Goal: Information Seeking & Learning: Learn about a topic

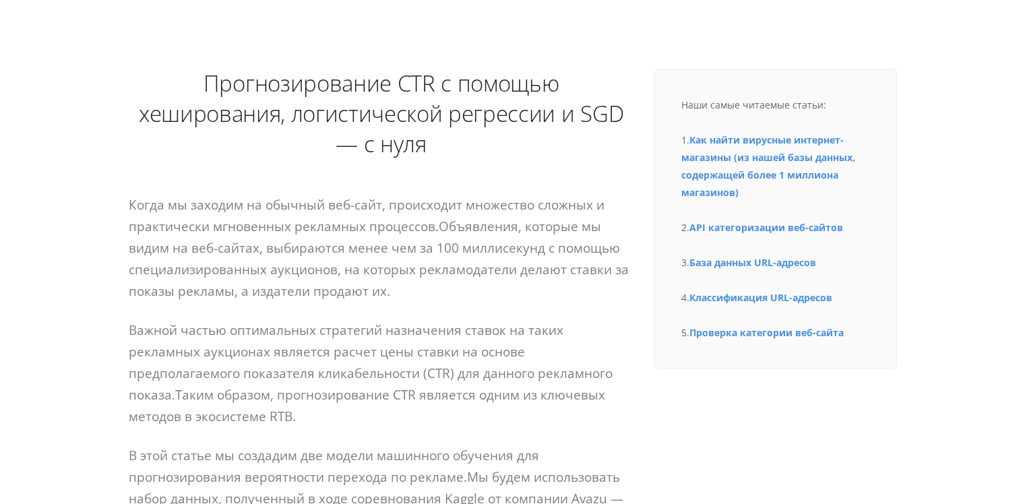
scroll to position [135, 0]
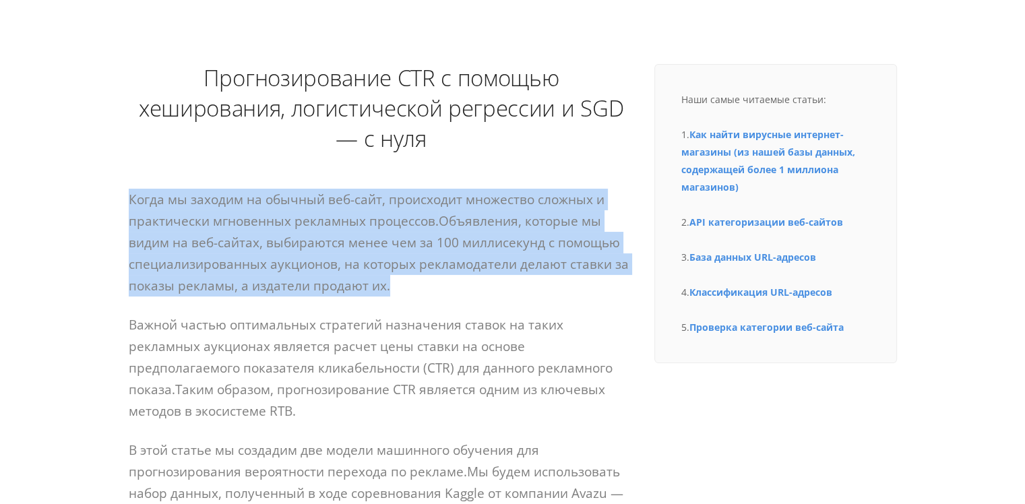
drag, startPoint x: 418, startPoint y: 284, endPoint x: 119, endPoint y: 197, distance: 311.1
click at [135, 254] on p "Когда мы заходим на обычный веб-сайт, происходит множество сложных и практическ…" at bounding box center [381, 243] width 505 height 108
drag, startPoint x: 124, startPoint y: 196, endPoint x: 398, endPoint y: 286, distance: 287.9
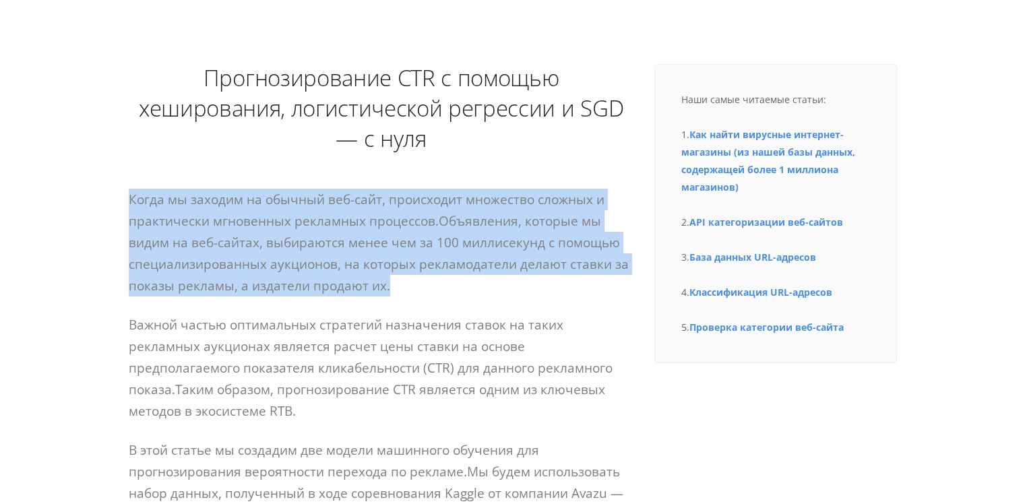
click at [398, 286] on p "Когда мы заходим на обычный веб-сайт, происходит множество сложных и практическ…" at bounding box center [381, 243] width 505 height 108
drag, startPoint x: 402, startPoint y: 286, endPoint x: 117, endPoint y: 201, distance: 297.8
drag, startPoint x: 404, startPoint y: 286, endPoint x: 55, endPoint y: 196, distance: 360.3
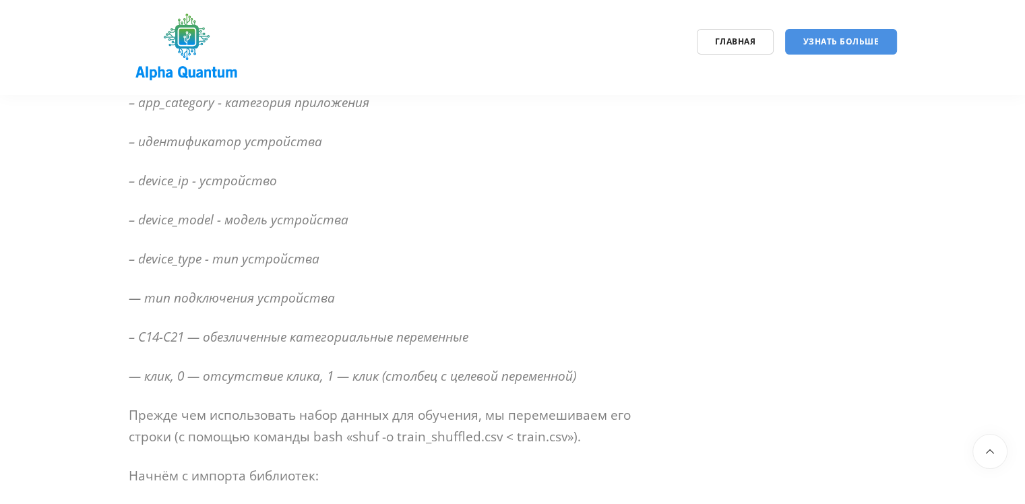
scroll to position [1078, 0]
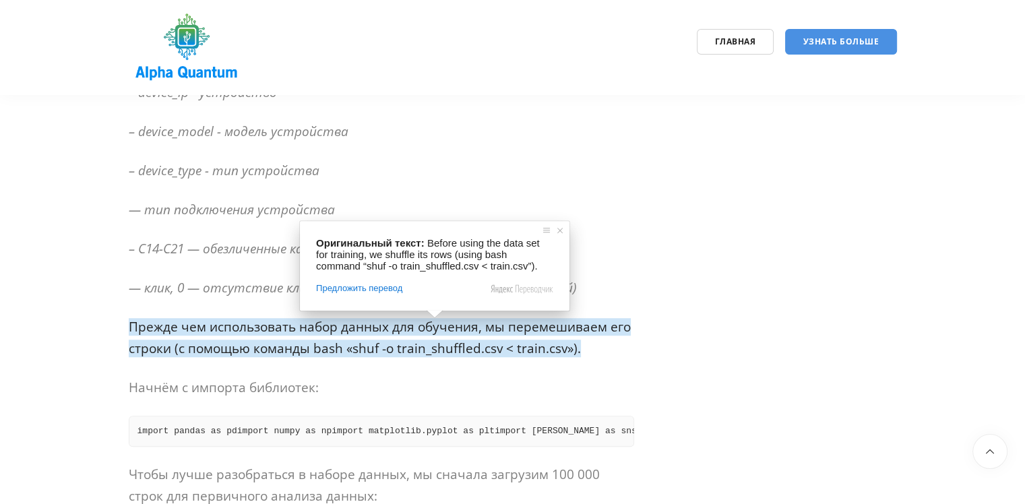
click at [567, 323] on ya-tr-span "Прежде чем использовать набор данных для обучения, мы перемешиваем его строки (…" at bounding box center [380, 337] width 502 height 39
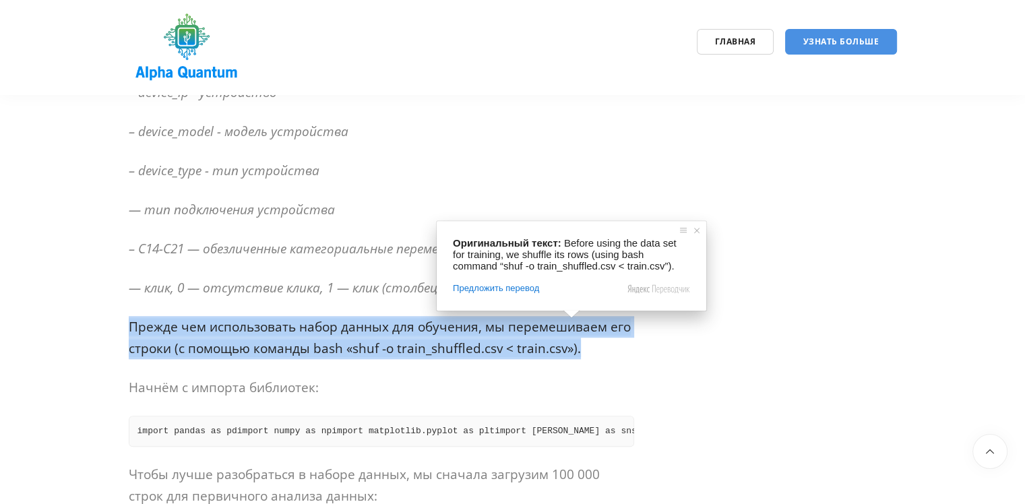
drag, startPoint x: 588, startPoint y: 352, endPoint x: 102, endPoint y: 315, distance: 486.5
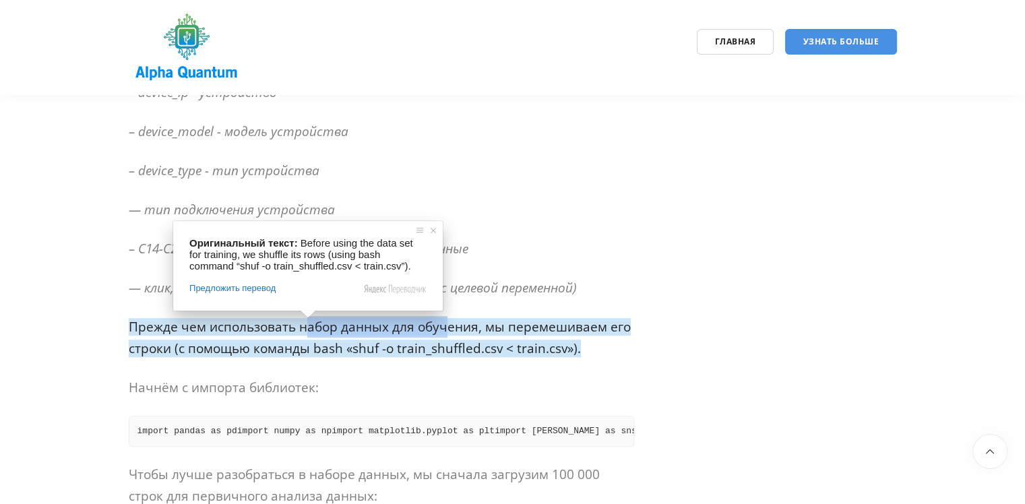
drag, startPoint x: 307, startPoint y: 334, endPoint x: 445, endPoint y: 332, distance: 138.1
click at [445, 332] on ya-tr-span "Прежде чем использовать набор данных для обучения, мы перемешиваем его строки (…" at bounding box center [380, 337] width 502 height 39
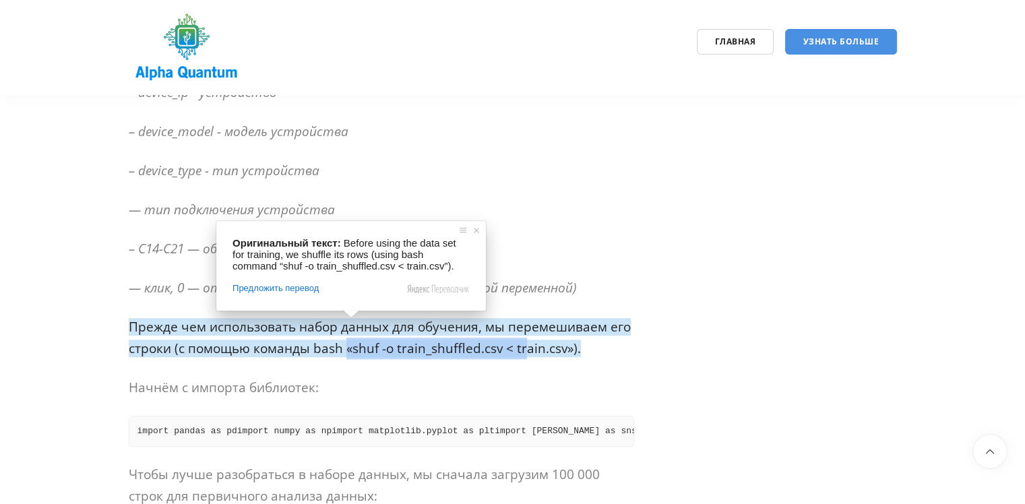
drag, startPoint x: 345, startPoint y: 350, endPoint x: 526, endPoint y: 350, distance: 181.2
click at [526, 350] on ya-tr-span "Прежде чем использовать набор данных для обучения, мы перемешиваем его строки (…" at bounding box center [380, 337] width 502 height 39
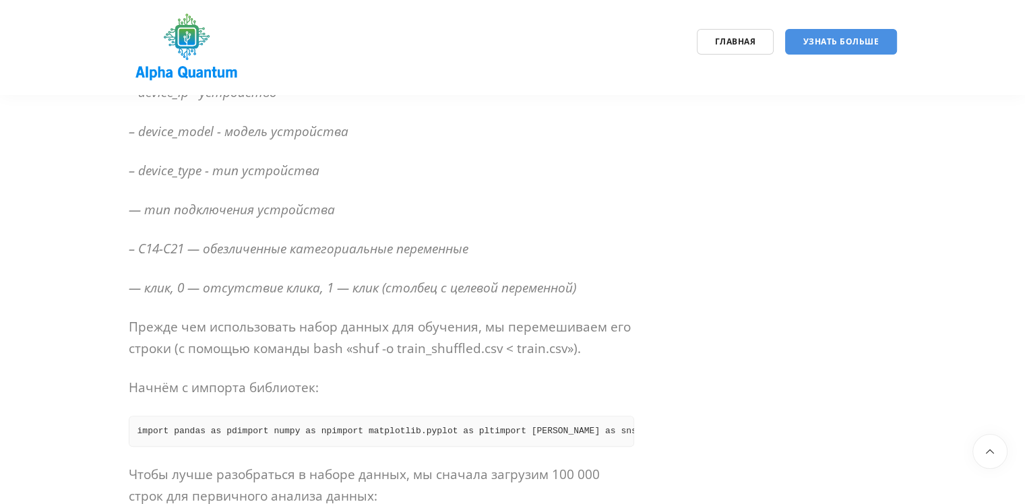
drag, startPoint x: 334, startPoint y: 387, endPoint x: 49, endPoint y: 387, distance: 285.7
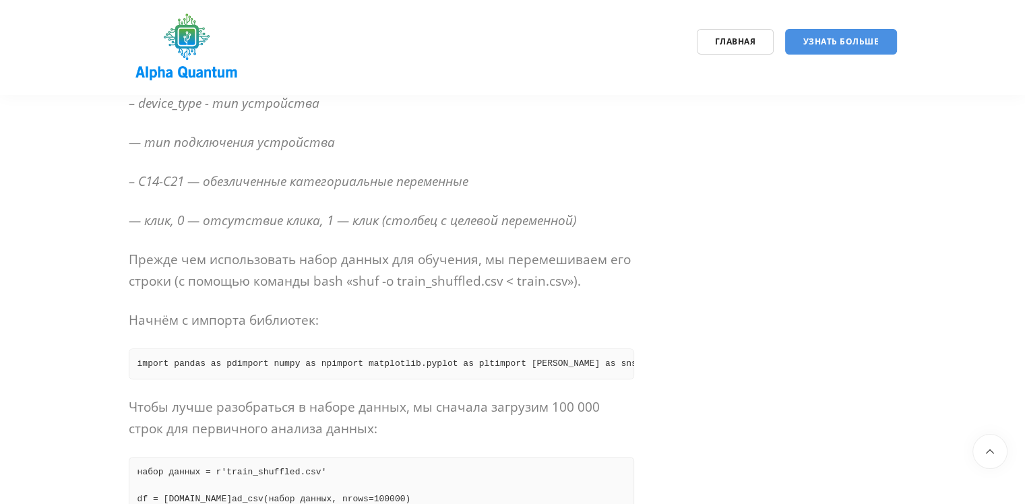
scroll to position [0, 0]
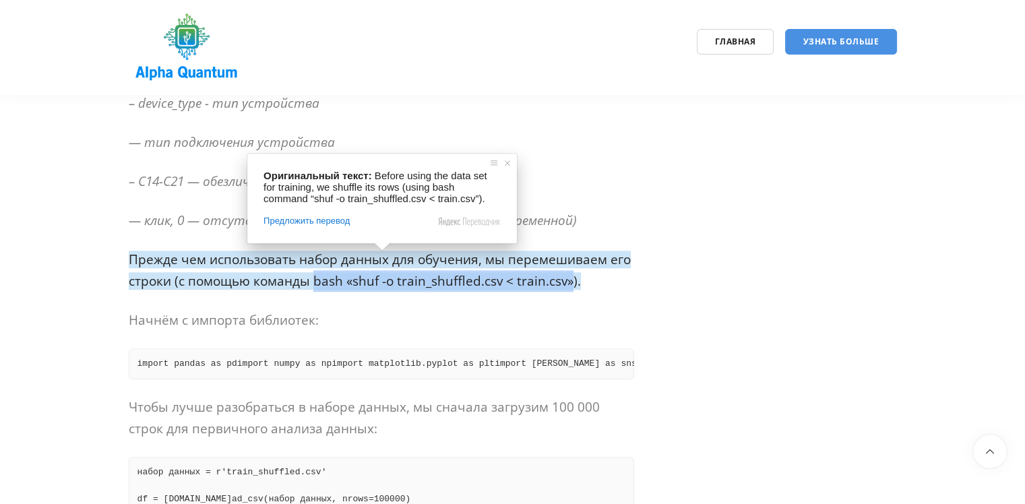
drag, startPoint x: 315, startPoint y: 283, endPoint x: 571, endPoint y: 284, distance: 255.4
click at [571, 284] on ya-tr-span "Прежде чем использовать набор данных для обучения, мы перемешиваем его строки (…" at bounding box center [380, 270] width 502 height 39
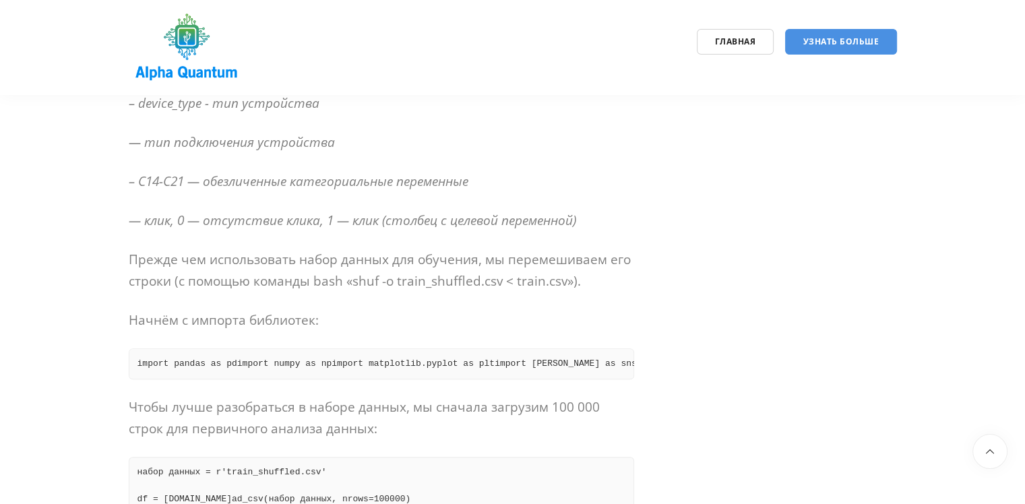
click at [522, 313] on p "Начнём с импорта библиотек:" at bounding box center [381, 320] width 505 height 22
drag, startPoint x: 359, startPoint y: 323, endPoint x: 60, endPoint y: 320, distance: 299.2
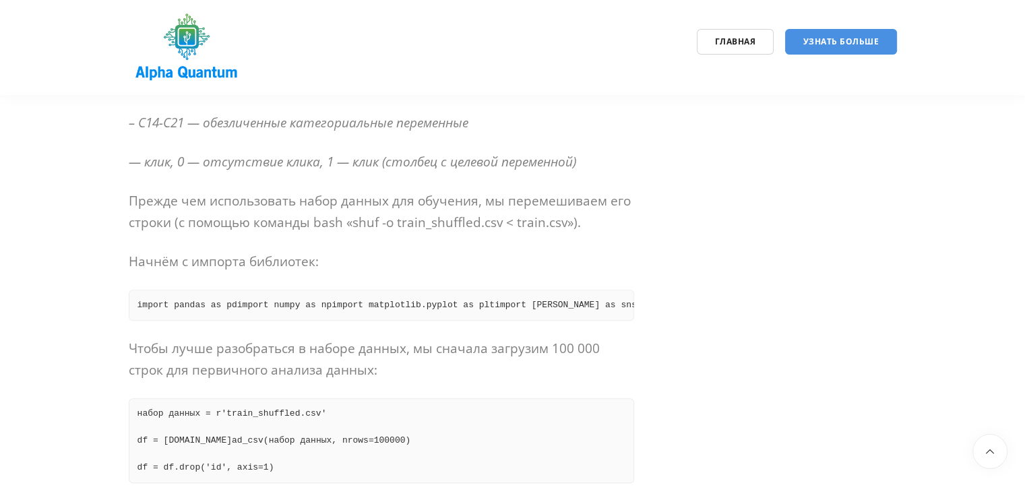
scroll to position [1213, 0]
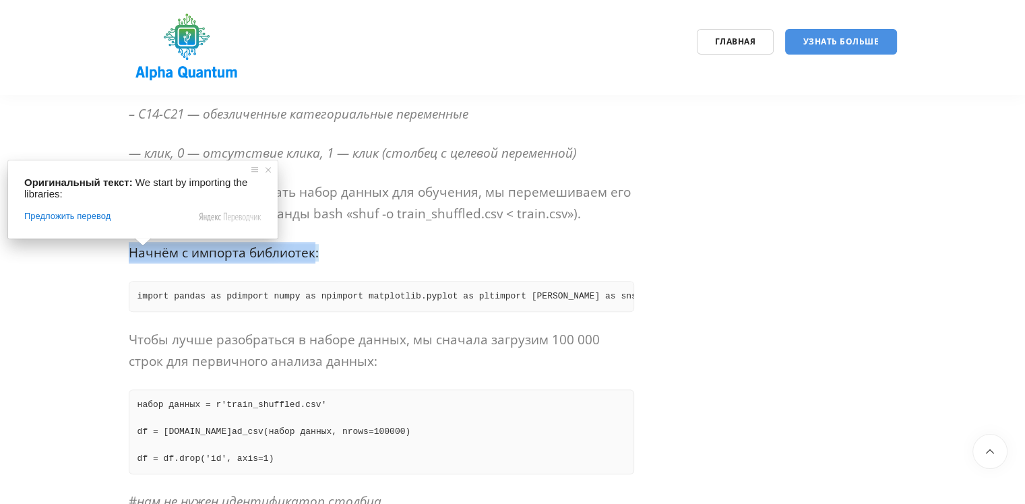
drag, startPoint x: 132, startPoint y: 251, endPoint x: 323, endPoint y: 261, distance: 191.6
click at [314, 259] on ya-tr-span "Начнём с импорта библиотек:" at bounding box center [224, 253] width 190 height 18
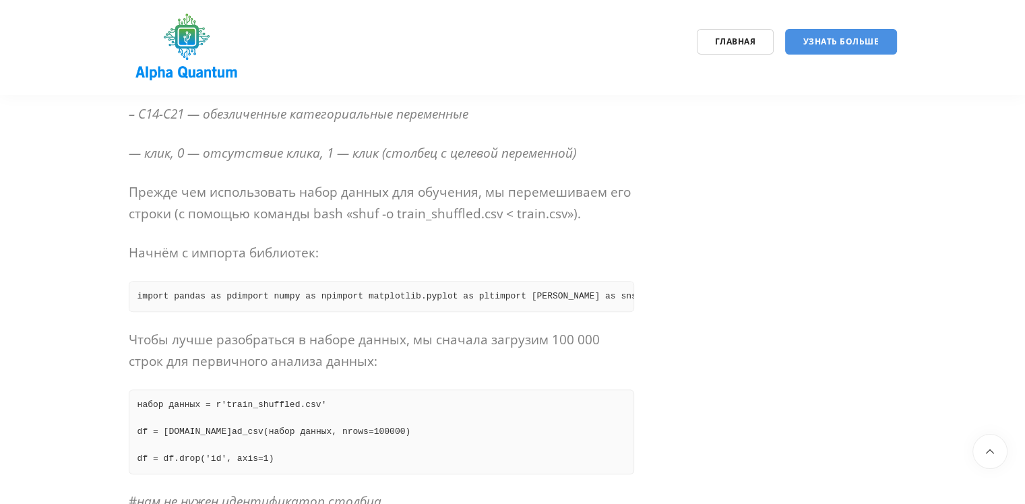
click at [323, 261] on p "Начнём с импорта библиотек:" at bounding box center [381, 253] width 505 height 22
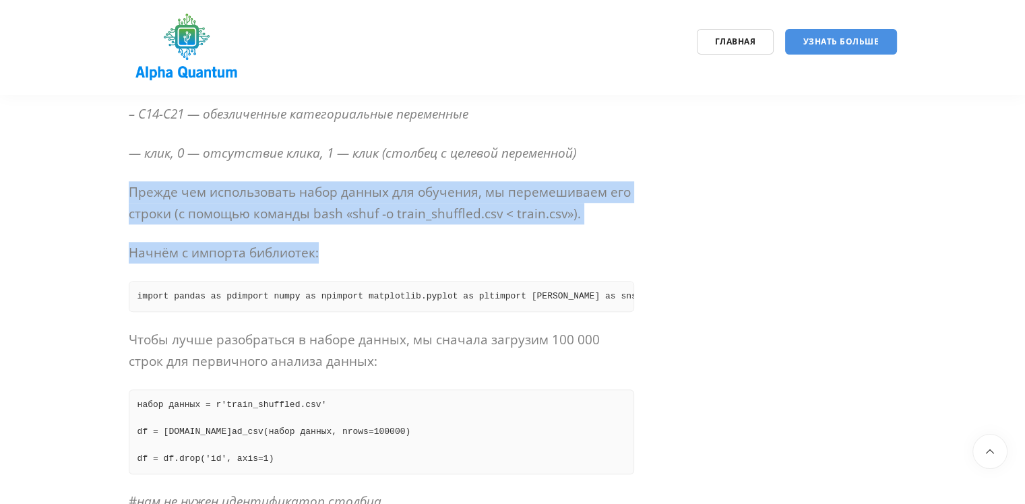
drag, startPoint x: 329, startPoint y: 258, endPoint x: 128, endPoint y: 193, distance: 211.0
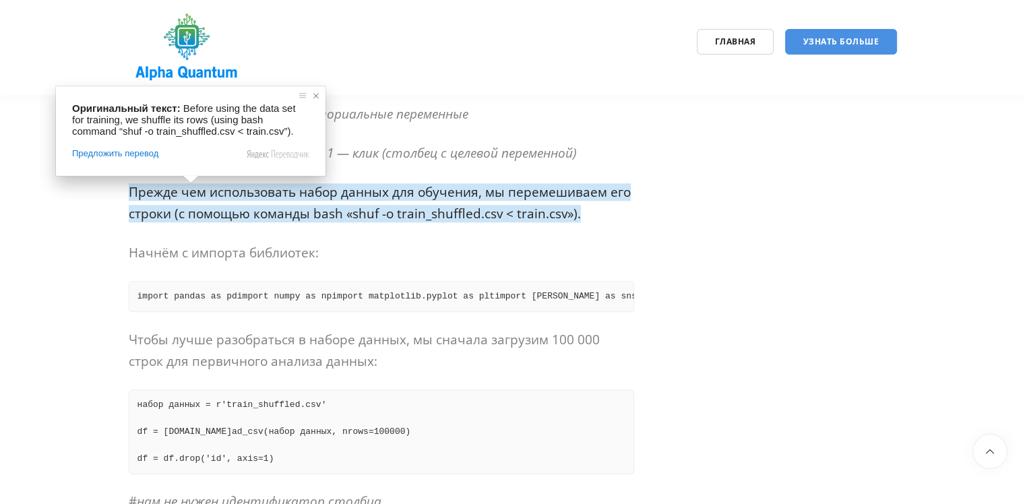
click at [317, 99] on span at bounding box center [315, 95] width 13 height 13
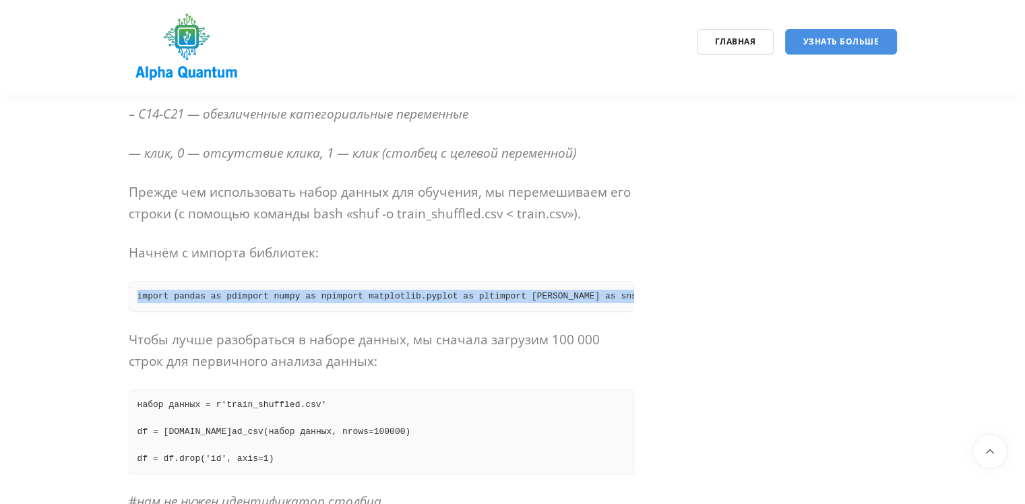
drag, startPoint x: 380, startPoint y: 403, endPoint x: 131, endPoint y: 290, distance: 273.5
click at [131, 290] on pre "import pandas as pd import numpy as np import matplotlib.pyplot as plt import […" at bounding box center [381, 296] width 505 height 31
copy pre "import pandas as pd import numpy as np import matplotlib.pyplot as plt import […"
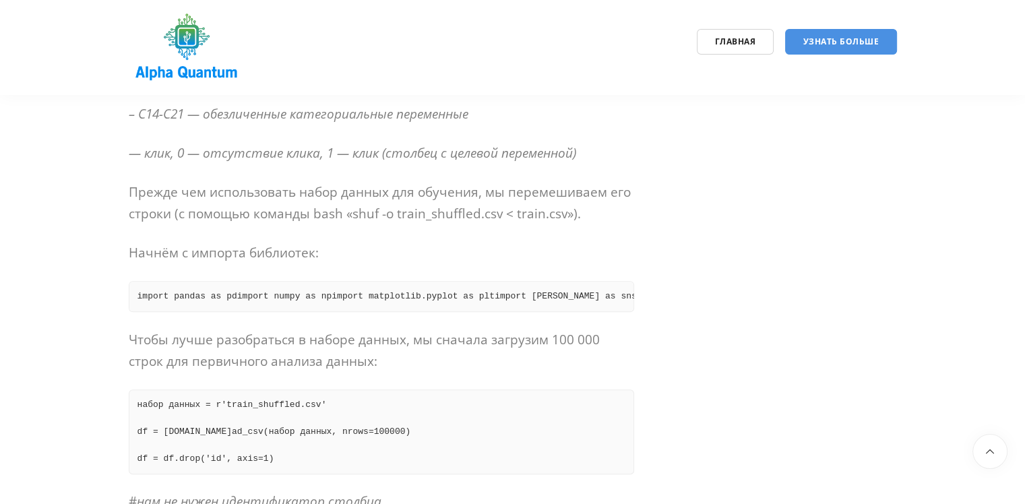
click at [434, 243] on p "Начнём с импорта библиотек:" at bounding box center [381, 253] width 505 height 22
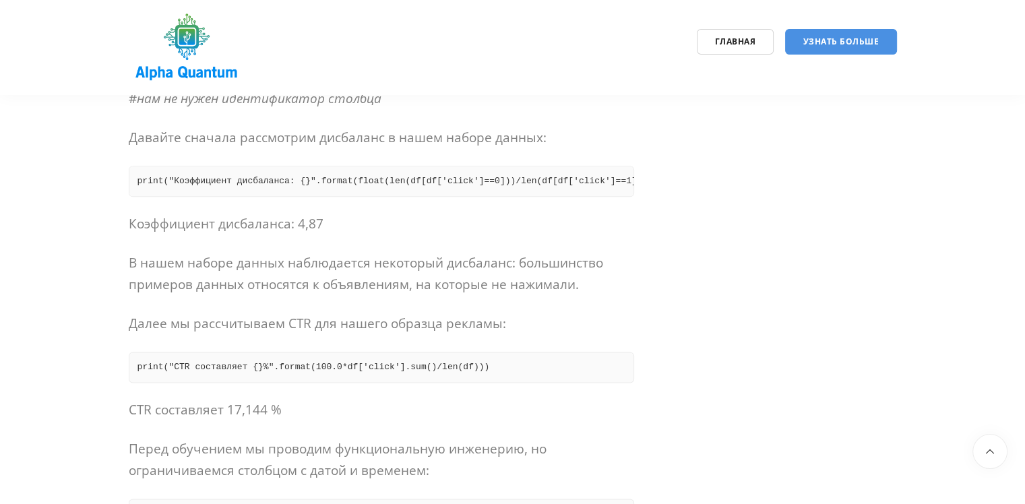
scroll to position [1617, 0]
drag, startPoint x: 355, startPoint y: 261, endPoint x: 91, endPoint y: 259, distance: 264.1
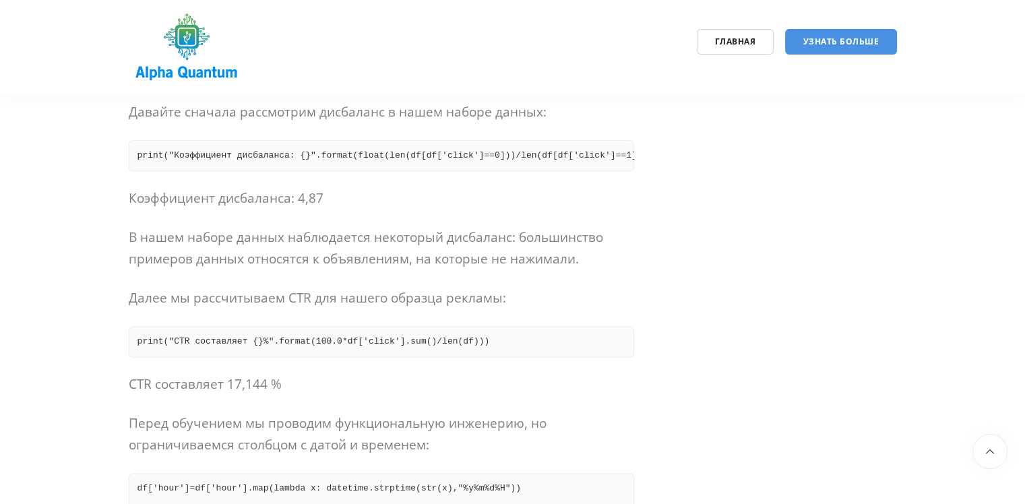
scroll to position [1684, 0]
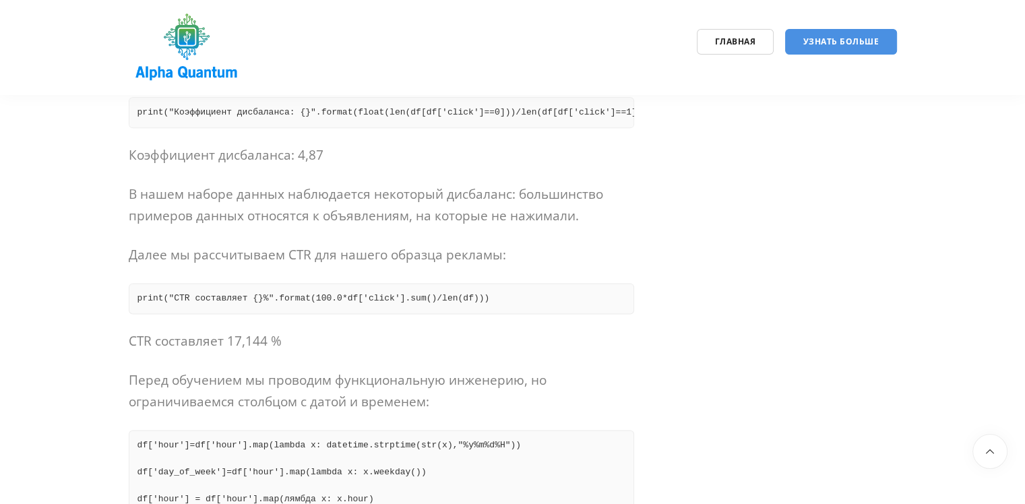
drag, startPoint x: 127, startPoint y: 205, endPoint x: 357, endPoint y: 203, distance: 230.4
drag, startPoint x: 415, startPoint y: 338, endPoint x: 59, endPoint y: 361, distance: 356.5
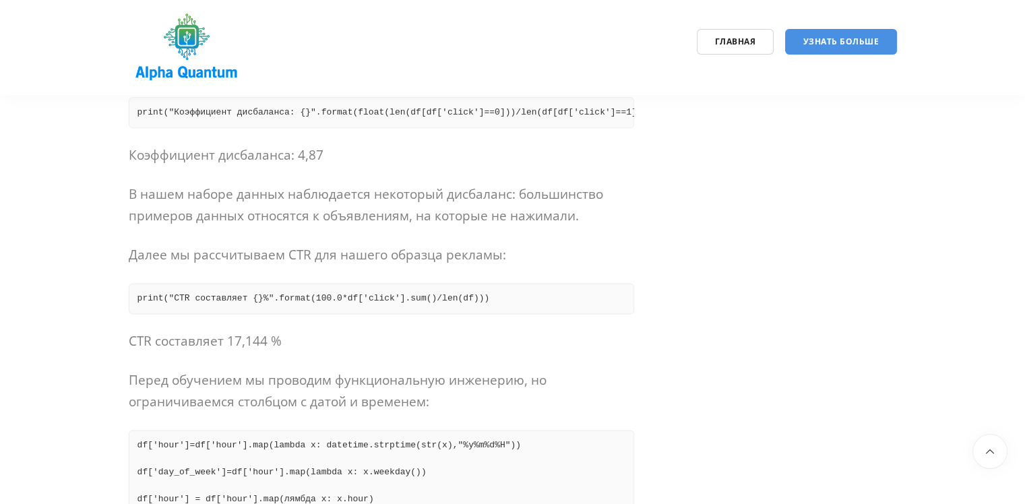
drag, startPoint x: 123, startPoint y: 377, endPoint x: 558, endPoint y: 365, distance: 434.7
click at [559, 80] on p "Давайте сначала рассмотрим дисбаланс в нашем наборе данных:" at bounding box center [381, 69] width 505 height 22
drag, startPoint x: 563, startPoint y: 373, endPoint x: 95, endPoint y: 385, distance: 468.5
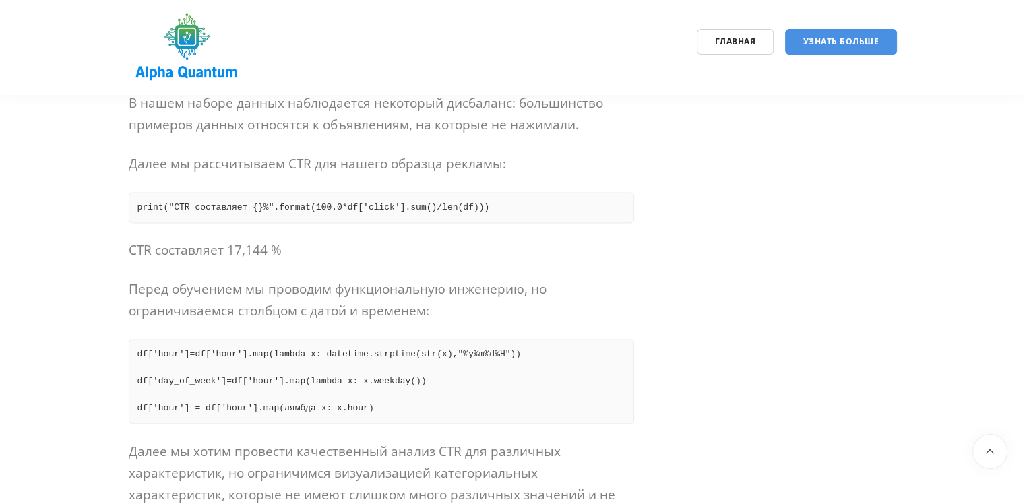
scroll to position [1954, 0]
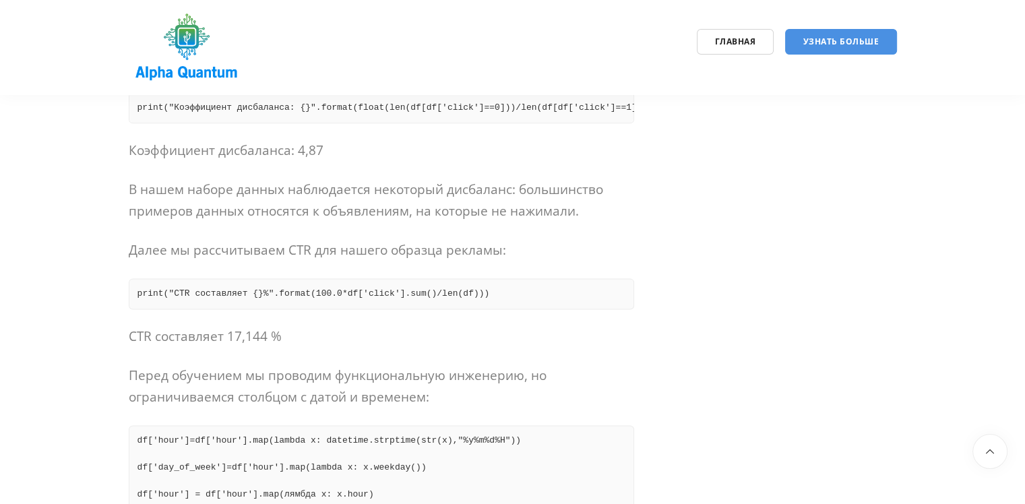
scroll to position [1684, 0]
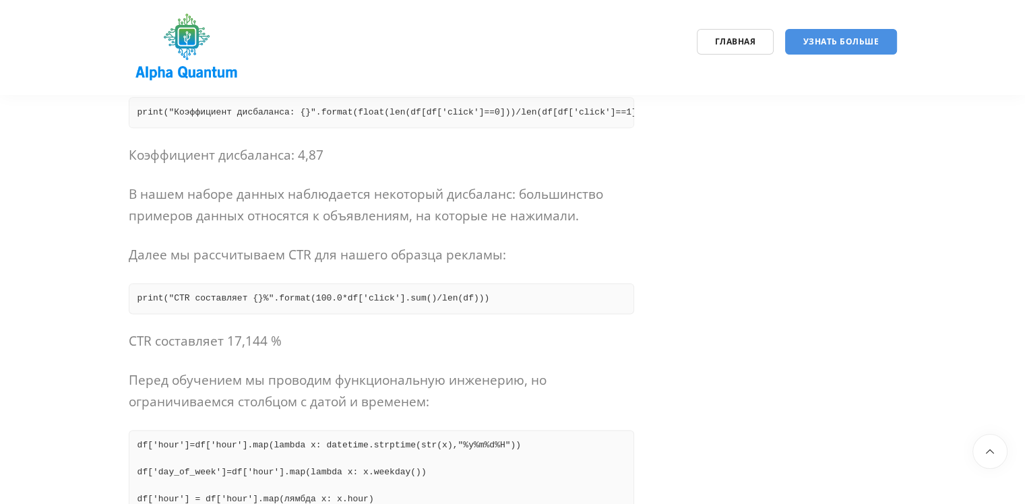
drag, startPoint x: 292, startPoint y: 296, endPoint x: 67, endPoint y: 229, distance: 234.9
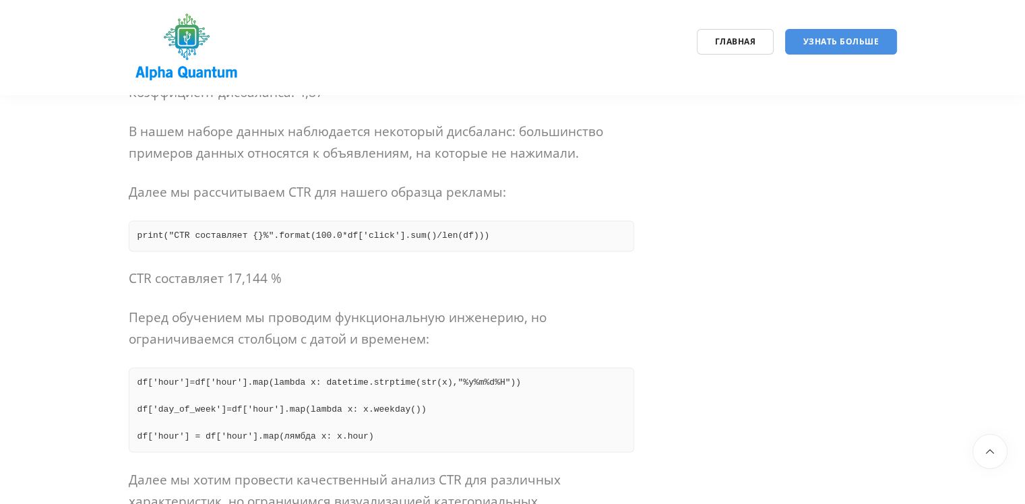
scroll to position [1752, 0]
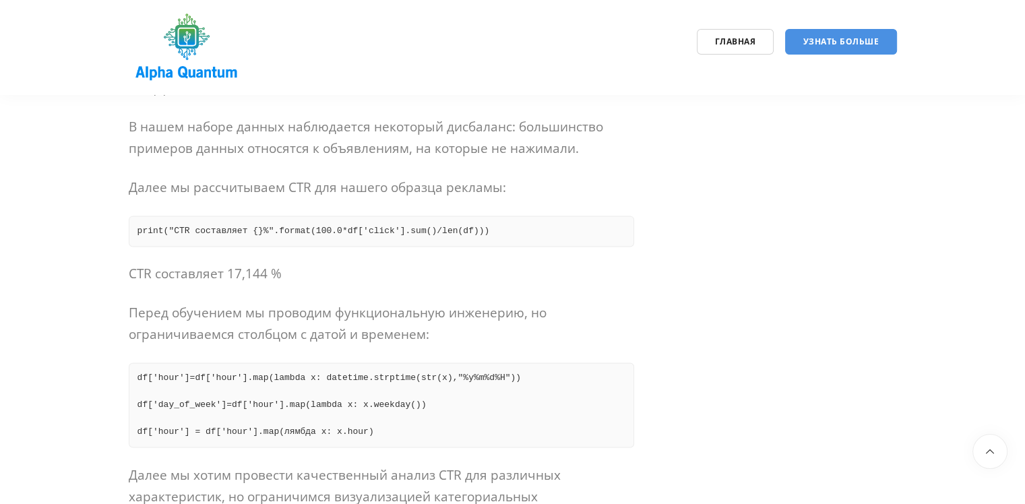
drag, startPoint x: 620, startPoint y: 348, endPoint x: 128, endPoint y: 354, distance: 491.9
click at [129, 61] on pre "print("Коэффициент дисбаланса: {}".format(float(len(df[df['click']==0]))/len(df…" at bounding box center [381, 45] width 505 height 31
copy ya-tr-span "print("Коэффициент дисбаланса: {}".format(float(len(df[df['click']==0]))/len(df…"
click at [464, 50] on ya-tr-span "print("Коэффициент дисбаланса: {}".format(float(len(df[df['click']==0]))/len(df…" at bounding box center [394, 45] width 515 height 10
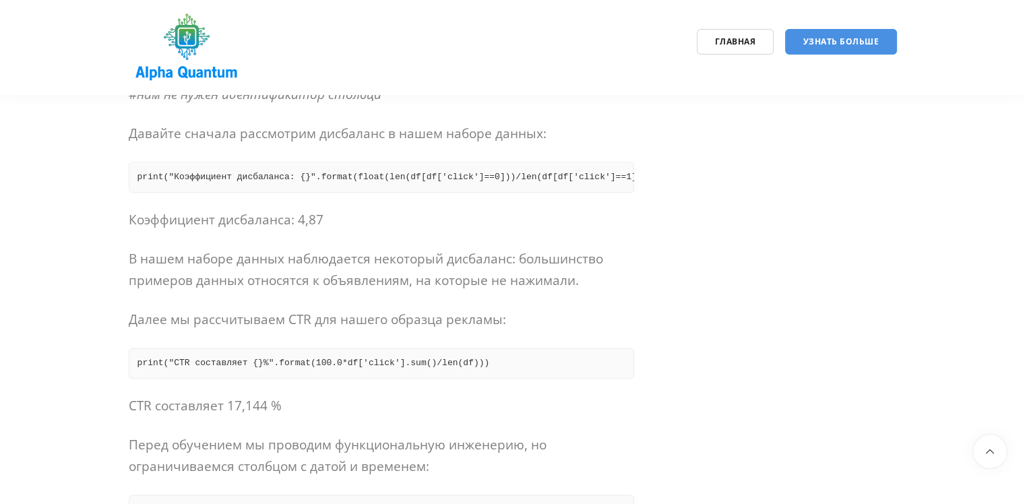
scroll to position [1617, 0]
click at [601, 70] on pre "набор данных = r'train_shuffled.csv' df = [DOMAIN_NAME] ad_csv(набор данных, nr…" at bounding box center [381, 27] width 505 height 85
drag, startPoint x: 253, startPoint y: 350, endPoint x: 131, endPoint y: 307, distance: 129.6
click at [131, 70] on pre "набор данных = r'train_shuffled.csv' df = [DOMAIN_NAME] ad_csv(набор данных, nr…" at bounding box center [381, 27] width 505 height 85
copy pre "набор данных = r'train_shuffled.csv' df = [DOMAIN_NAME] ad_csv(набор данных, nr…"
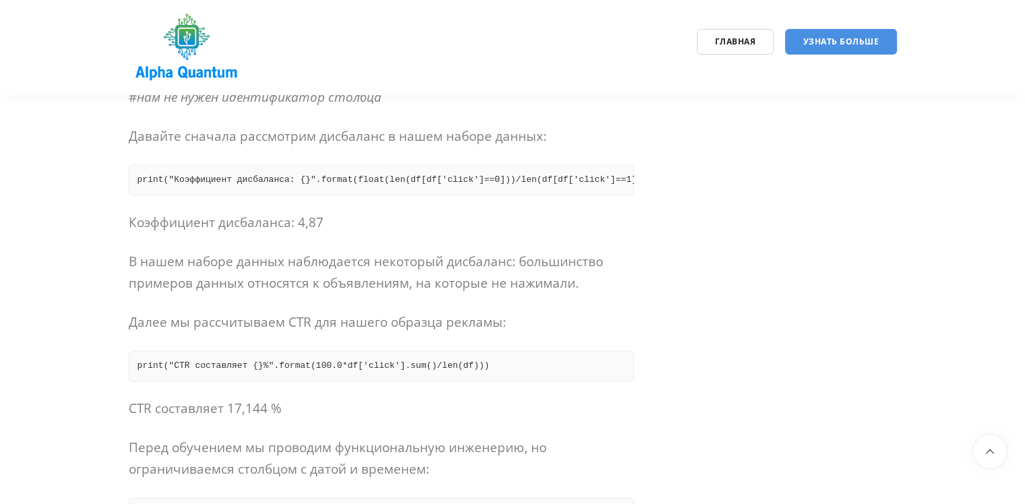
click at [299, 70] on pre "набор данных = r'train_shuffled.csv' df = [DOMAIN_NAME] ad_csv(набор данных, nr…" at bounding box center [381, 27] width 505 height 85
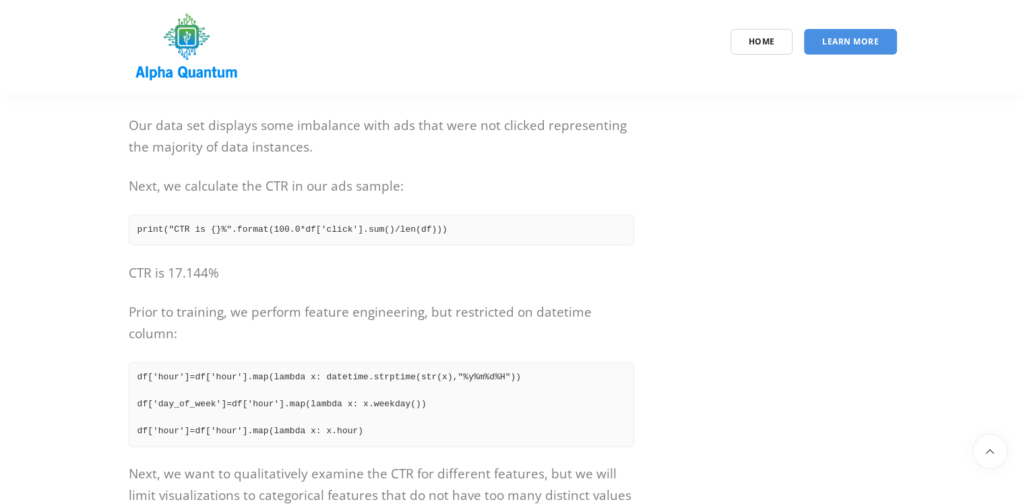
scroll to position [1481, 0]
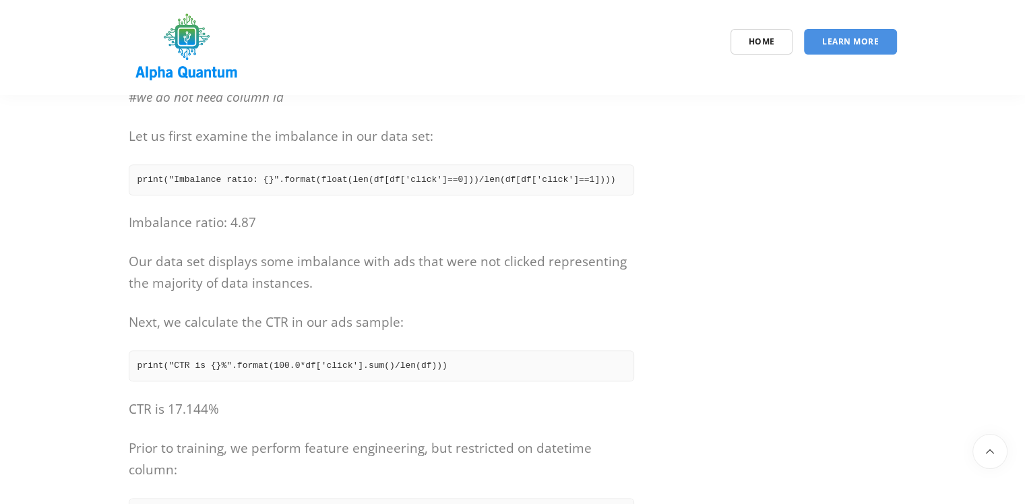
click at [294, 70] on pre "dataset = r'train_shuffled.csv' df = [DOMAIN_NAME] ad_csv(dataset,nrows=100000)…" at bounding box center [381, 27] width 505 height 85
drag, startPoint x: 144, startPoint y: 321, endPoint x: 131, endPoint y: 302, distance: 22.8
click at [131, 70] on pre "dataset = r'train_shuffled.csv' df = [DOMAIN_NAME] ad_csv(dataset,nrows=100000)…" at bounding box center [381, 27] width 505 height 85
copy pre "dataset = r'train_shuffled.csv' df = [DOMAIN_NAME] ad_csv(dataset,nrows=100000)…"
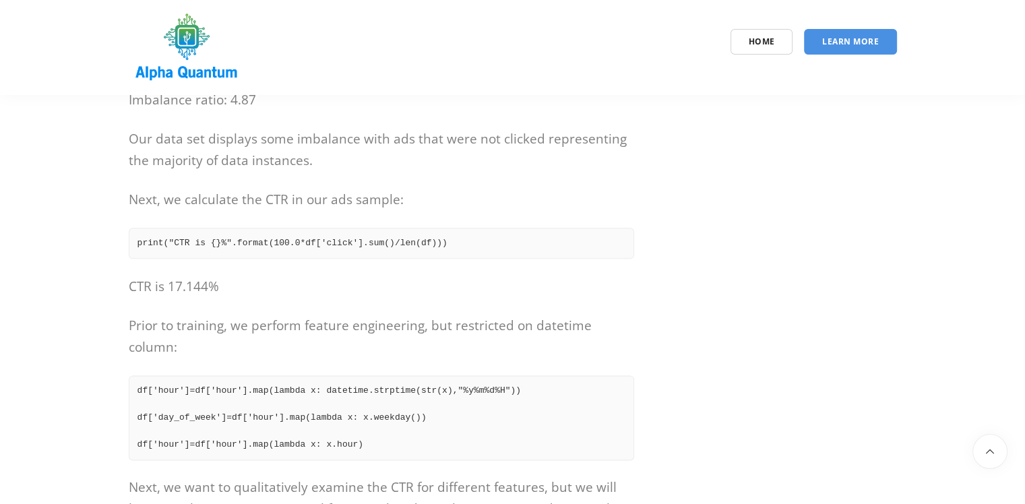
scroll to position [1616, 0]
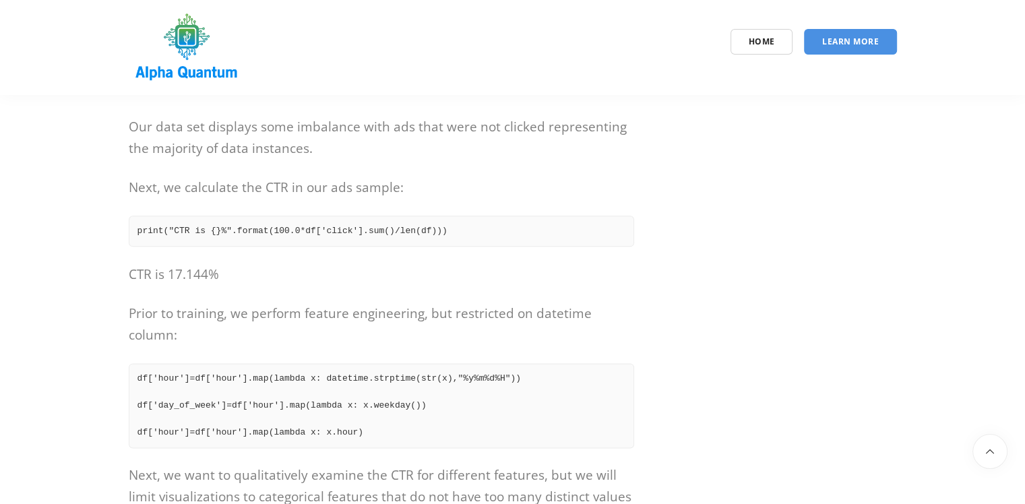
drag, startPoint x: 579, startPoint y: 350, endPoint x: 115, endPoint y: 348, distance: 464.2
copy ya-tr-span "print("Imbalance ratio: {}".format(float(len(df[df['click']==0]))/len(df[df['cl…"
click at [340, 50] on ya-tr-span "print("Imbalance ratio: {}".format(float(len(df[df['click']==0]))/len(df[df['cl…" at bounding box center [376, 45] width 478 height 10
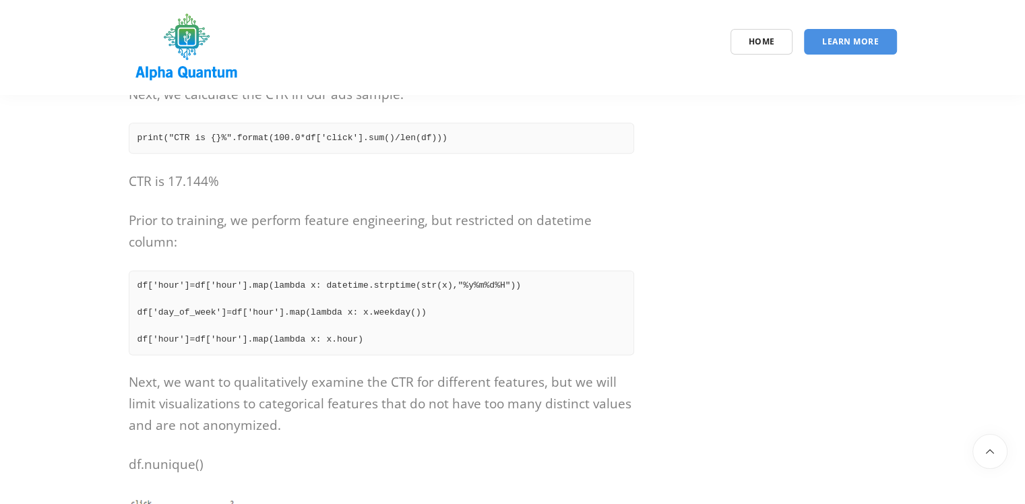
scroll to position [1750, 0]
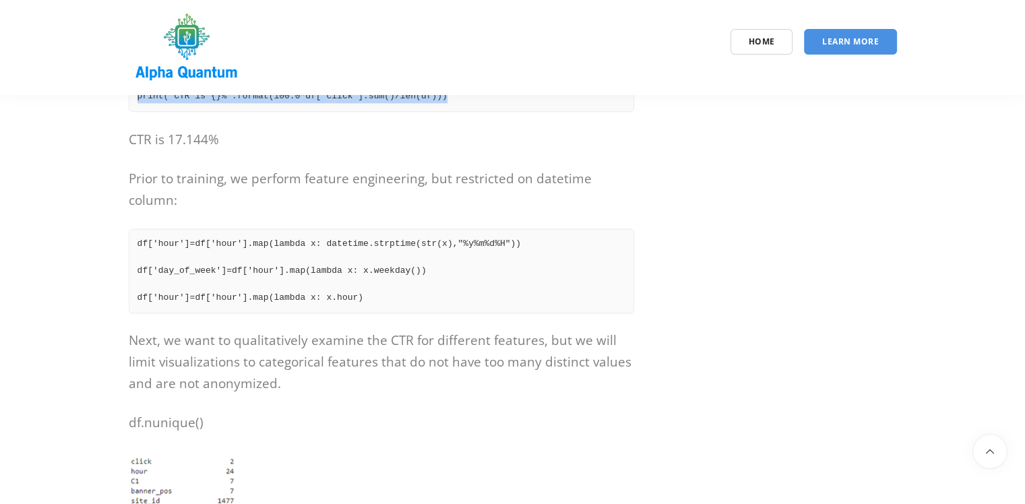
drag, startPoint x: 437, startPoint y: 404, endPoint x: 133, endPoint y: 393, distance: 304.0
click at [133, 112] on pre "print("CTR is {}%".format(100.0*df['click'].sum()/len(df)))" at bounding box center [381, 96] width 505 height 31
copy ya-tr-span "print("CTR is {}%".format(100.0*df['click'].sum()/len(df)))"
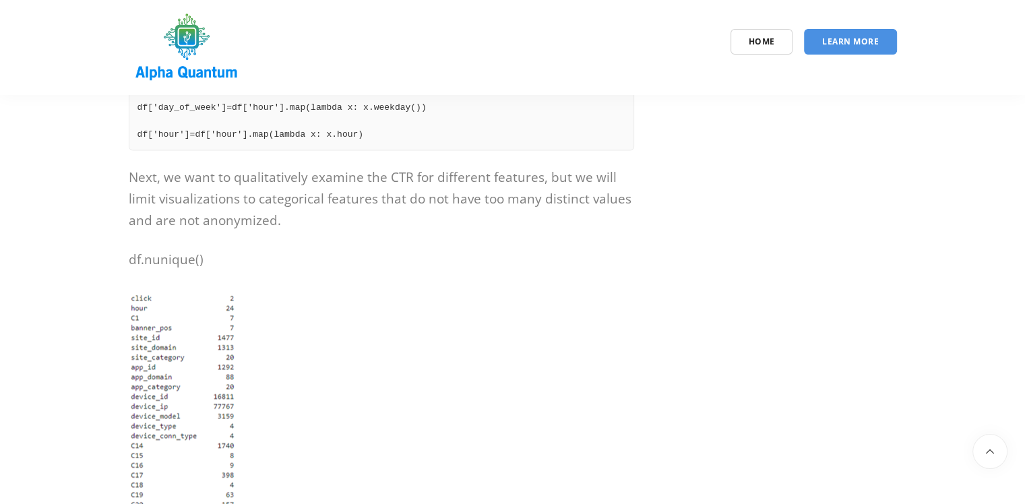
scroll to position [1953, 0]
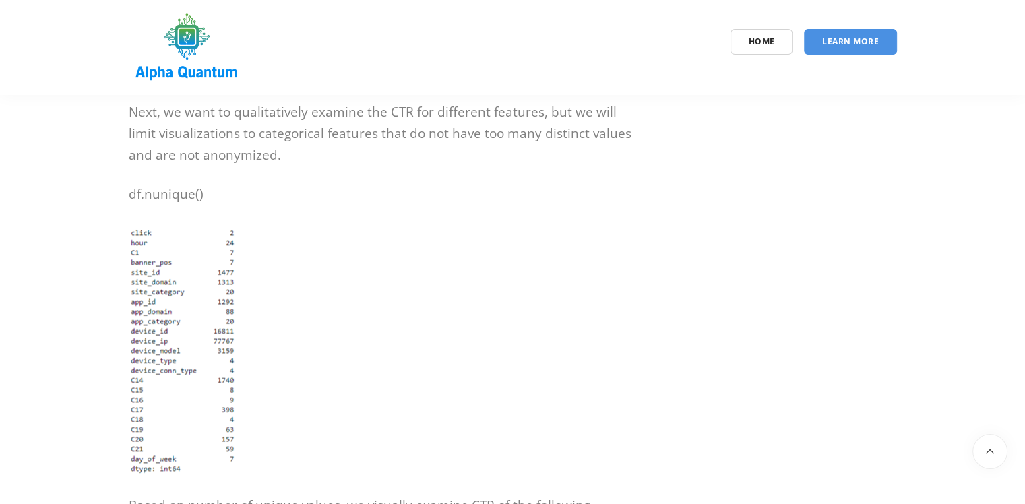
scroll to position [2020, 0]
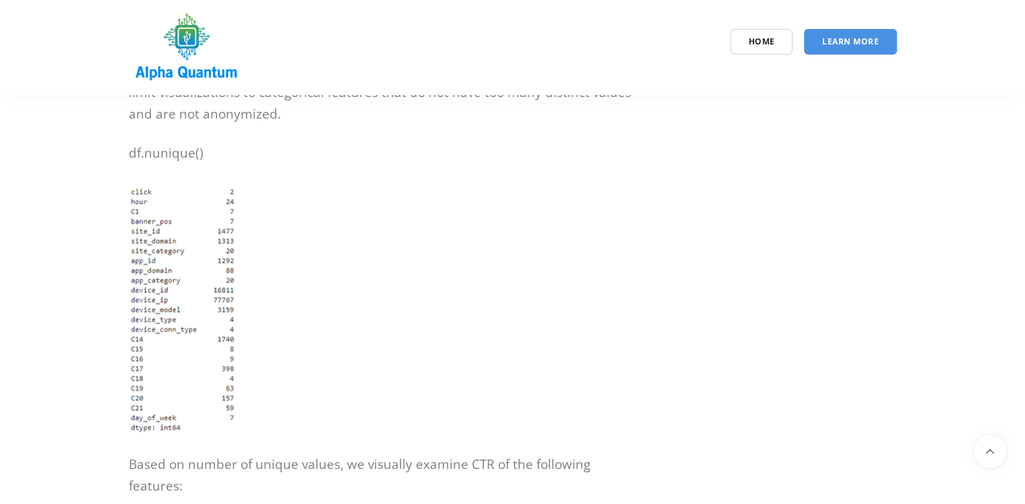
drag, startPoint x: 361, startPoint y: 342, endPoint x: 129, endPoint y: 276, distance: 241.2
click at [129, 44] on pre "df['hour']=df['hour'].map(lambda x: datetime.strptime(str(x),"%y%m%d%H")) df['d…" at bounding box center [381, 1] width 505 height 85
copy pre "df['hour']=df['hour'].map(lambda x: datetime.strptime(str(x),"%y%m%d%H")) df['d…"
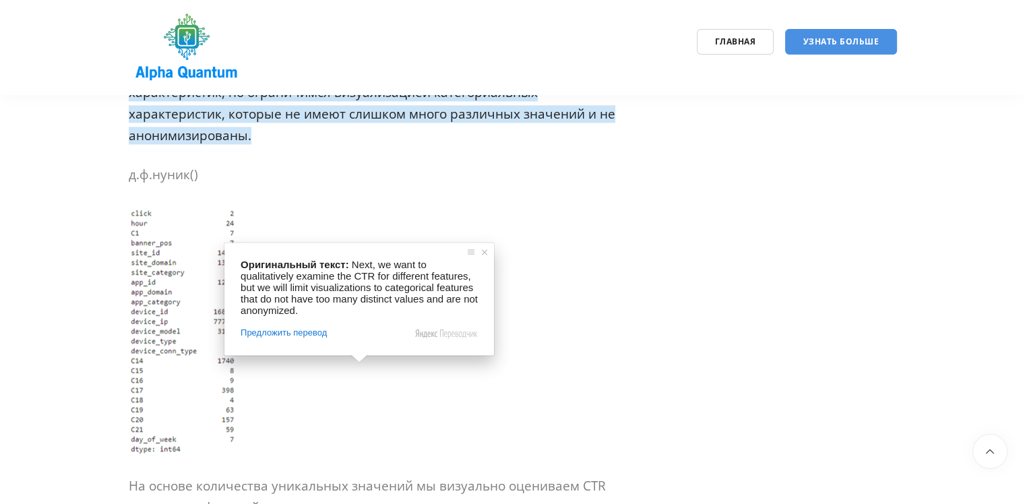
click at [469, 146] on p "Далее мы хотим провести качественный анализ CTR для различных характеристик, но…" at bounding box center [381, 103] width 505 height 86
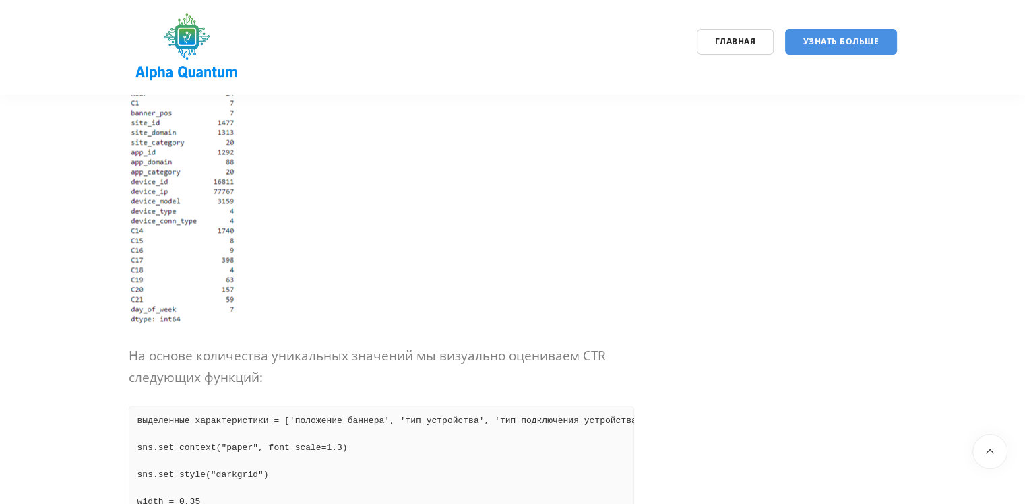
scroll to position [2155, 0]
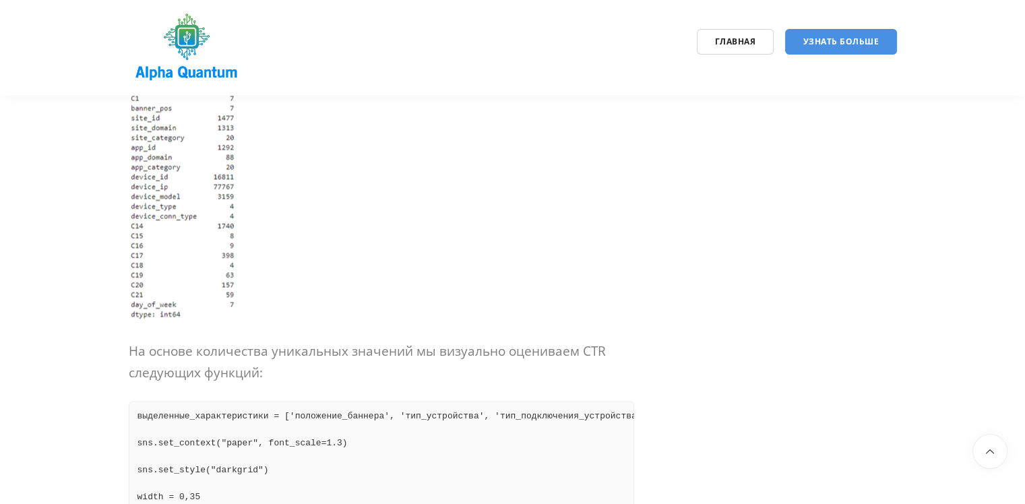
drag, startPoint x: 278, startPoint y: 313, endPoint x: 98, endPoint y: 236, distance: 195.6
drag, startPoint x: 274, startPoint y: 319, endPoint x: 104, endPoint y: 259, distance: 180.7
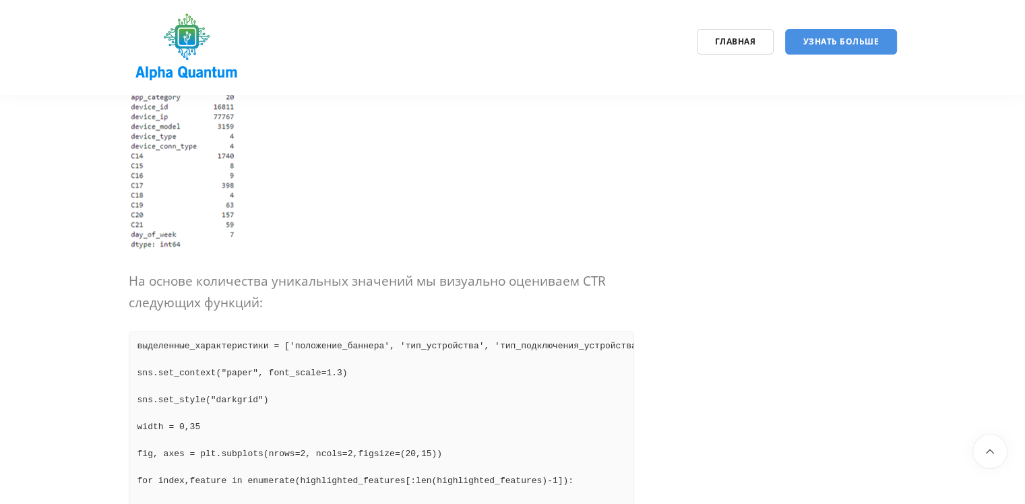
scroll to position [2222, 0]
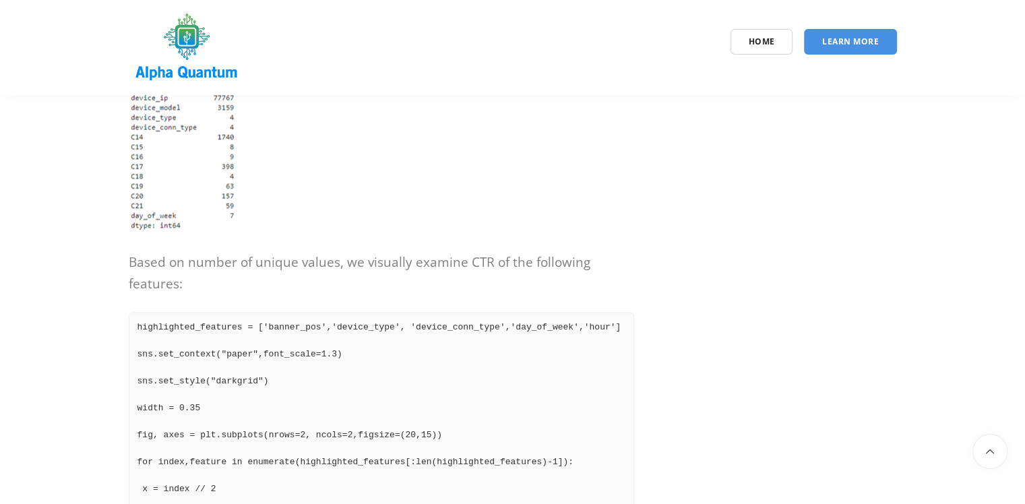
drag, startPoint x: 208, startPoint y: 254, endPoint x: 116, endPoint y: 259, distance: 91.8
copy ya-tr-span "df.nunique()"
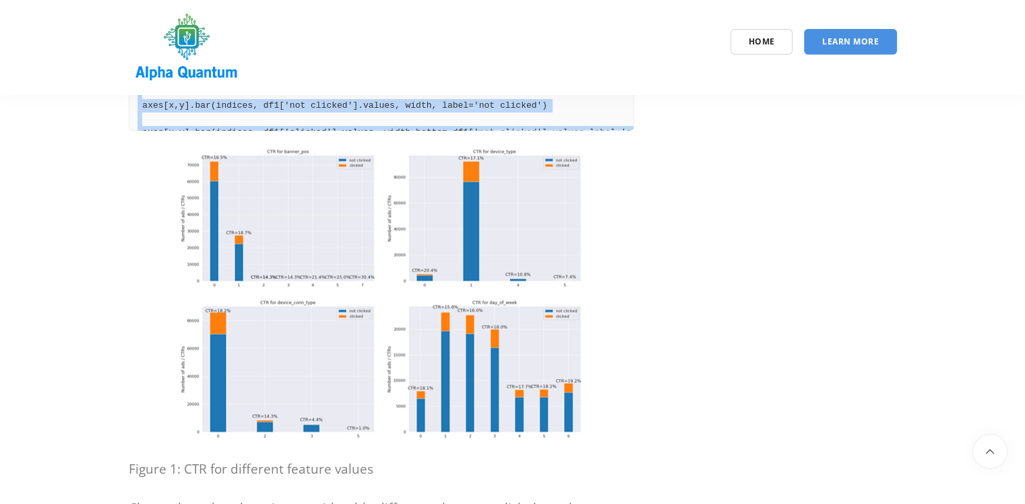
scroll to position [2694, 0]
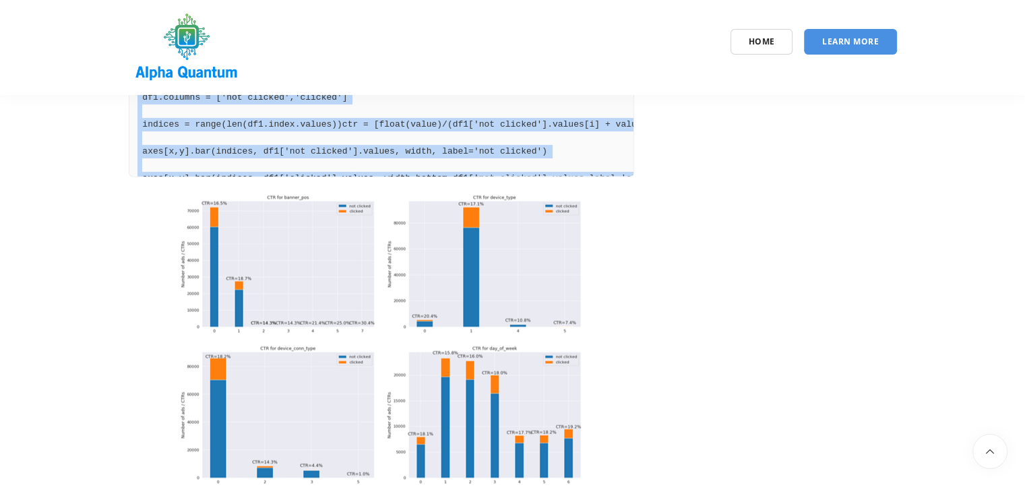
drag, startPoint x: 380, startPoint y: 387, endPoint x: 135, endPoint y: 156, distance: 337.0
click at [135, 156] on pre "highlighted_features = ['banner_pos','device_type', 'device_conn_type','day_of_…" at bounding box center [381, 8] width 505 height 337
copy pre "highlighted_features = ['banner_pos','device_type', 'device_conn_type','day_of_…"
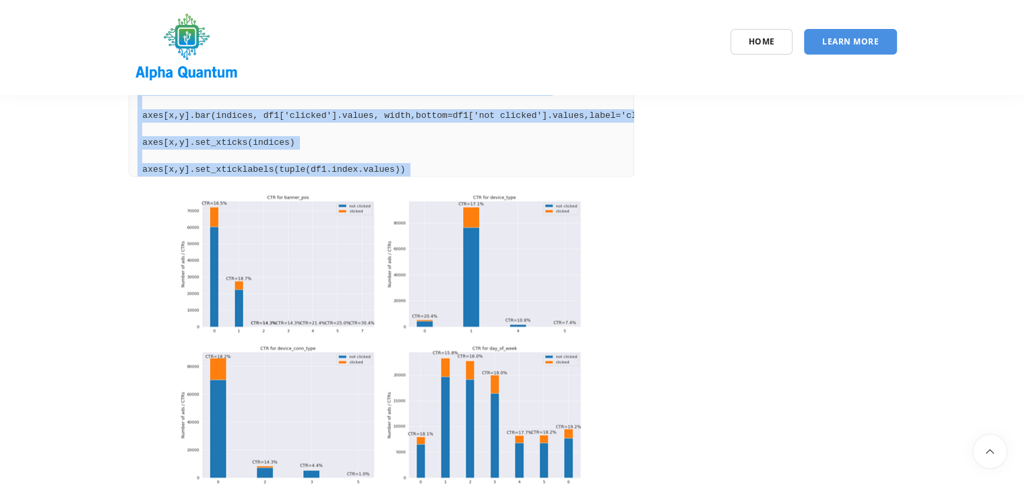
scroll to position [67, 0]
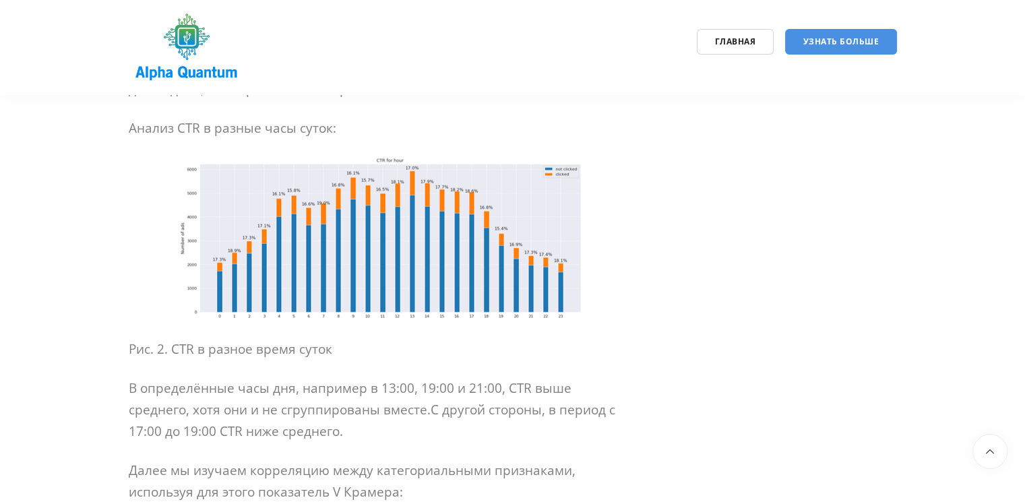
scroll to position [3187, 0]
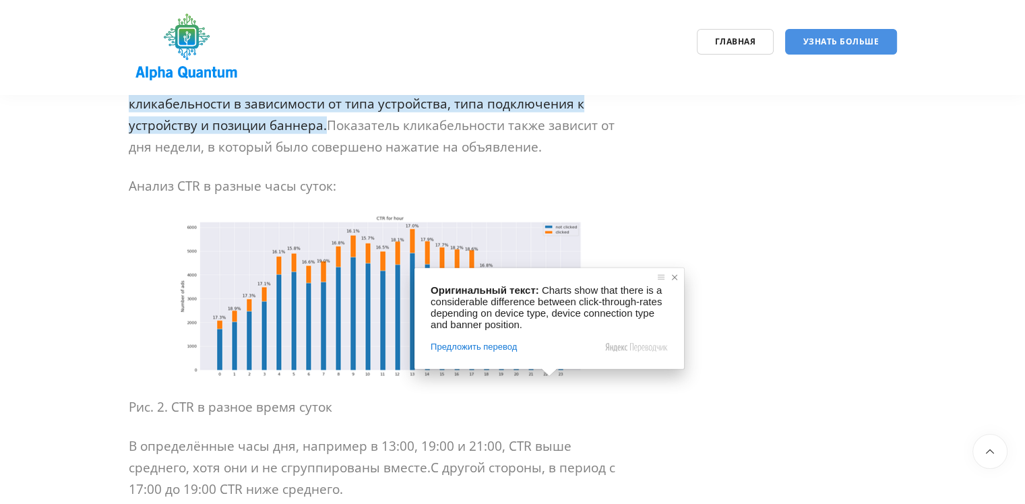
click at [672, 278] on span at bounding box center [674, 277] width 13 height 13
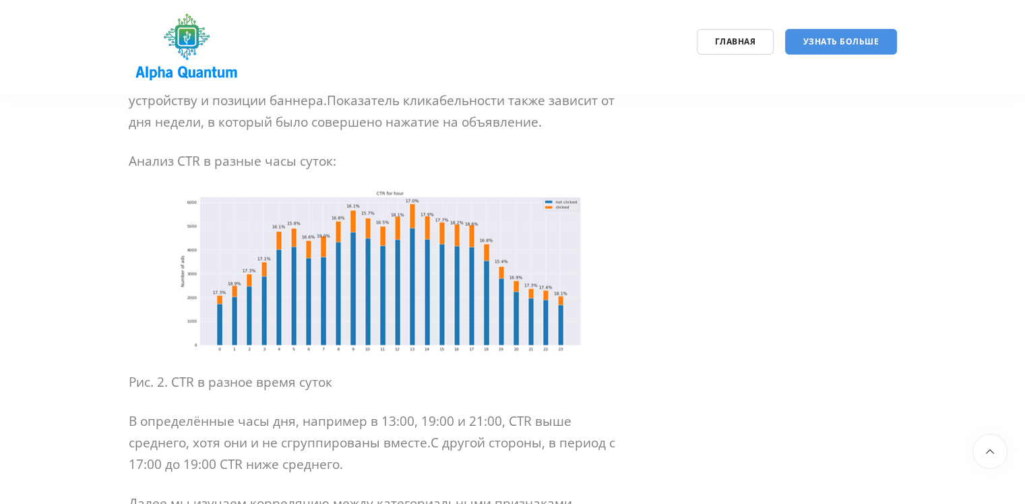
scroll to position [3254, 0]
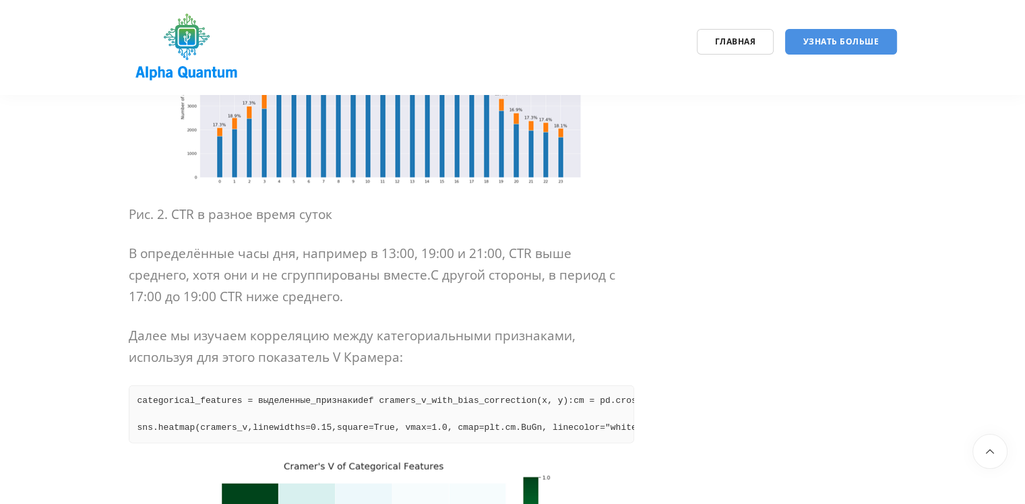
scroll to position [3457, 0]
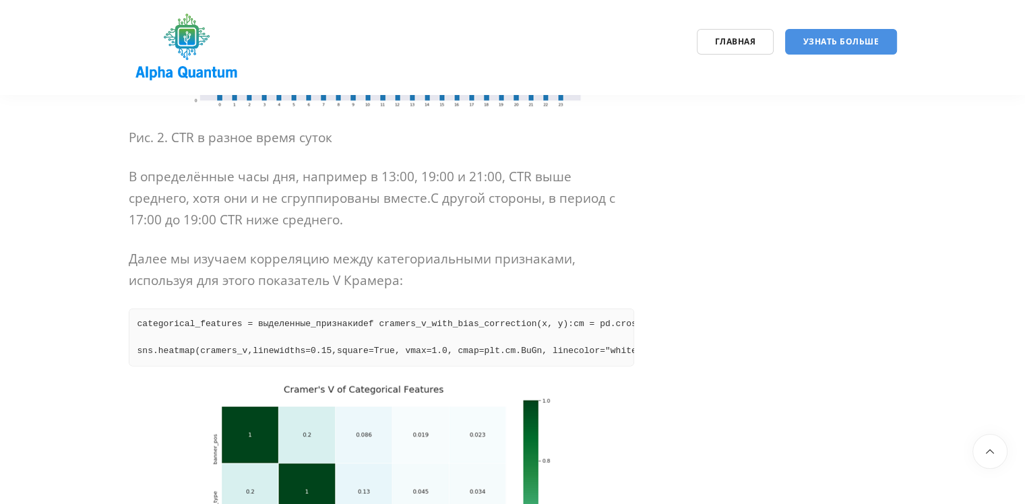
drag, startPoint x: 557, startPoint y: 183, endPoint x: 32, endPoint y: 109, distance: 530.0
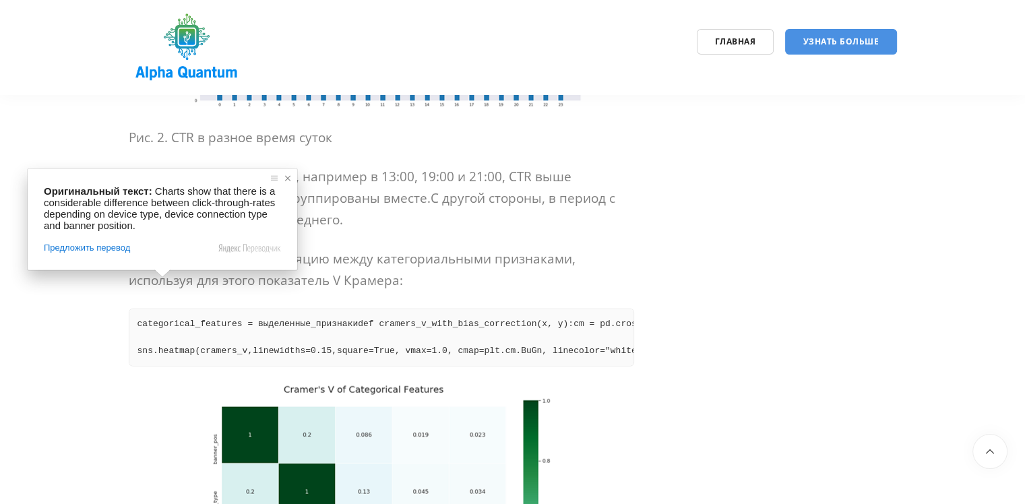
click at [284, 177] on span at bounding box center [287, 178] width 13 height 13
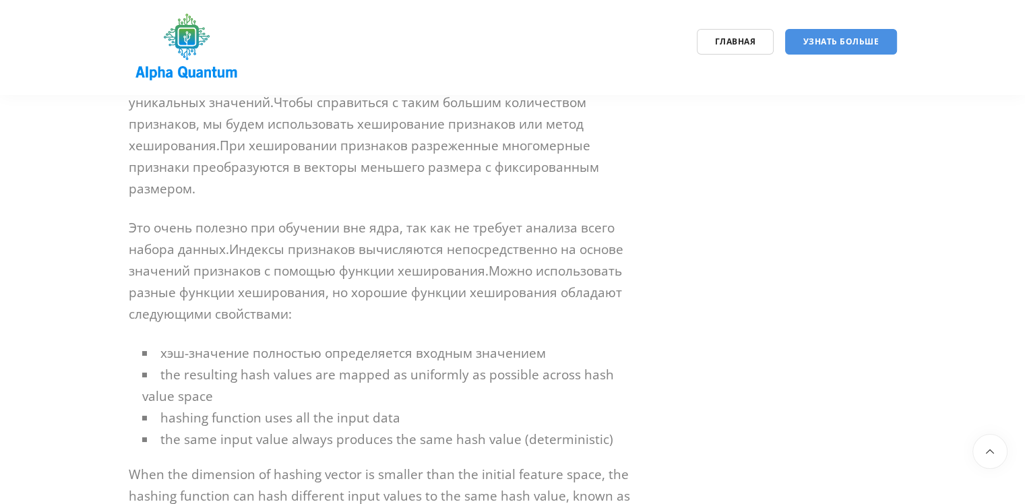
scroll to position [5006, 0]
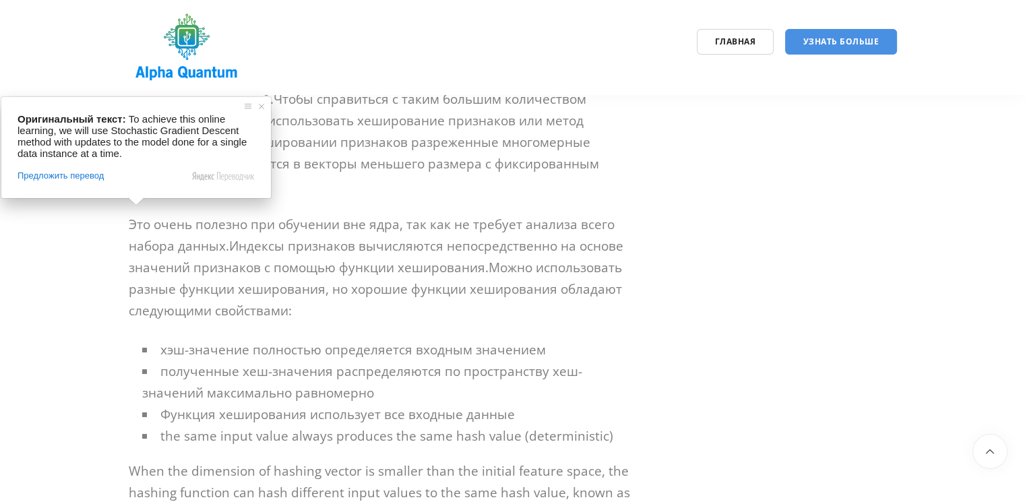
drag, startPoint x: 132, startPoint y: 216, endPoint x: 354, endPoint y: 270, distance: 228.0
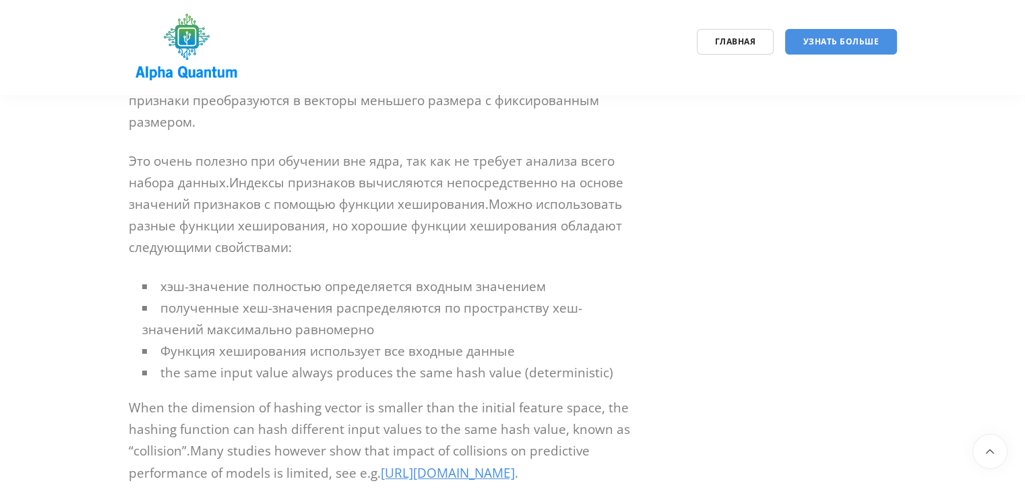
scroll to position [5074, 0]
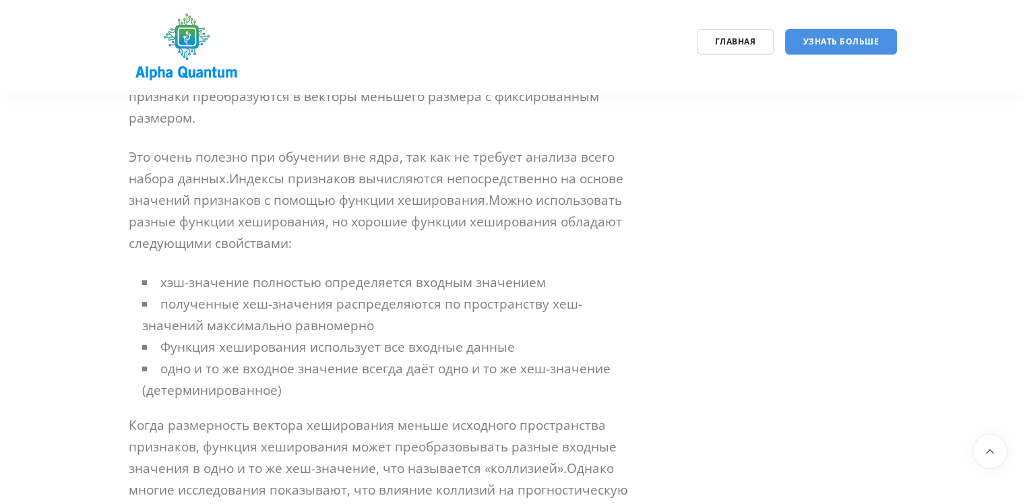
drag, startPoint x: 427, startPoint y: 358, endPoint x: 424, endPoint y: 351, distance: 7.5
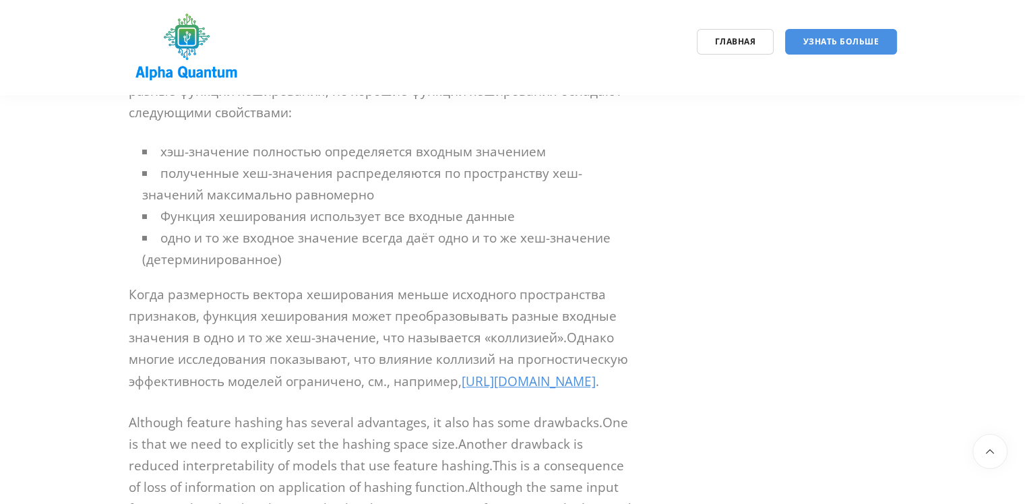
scroll to position [5208, 0]
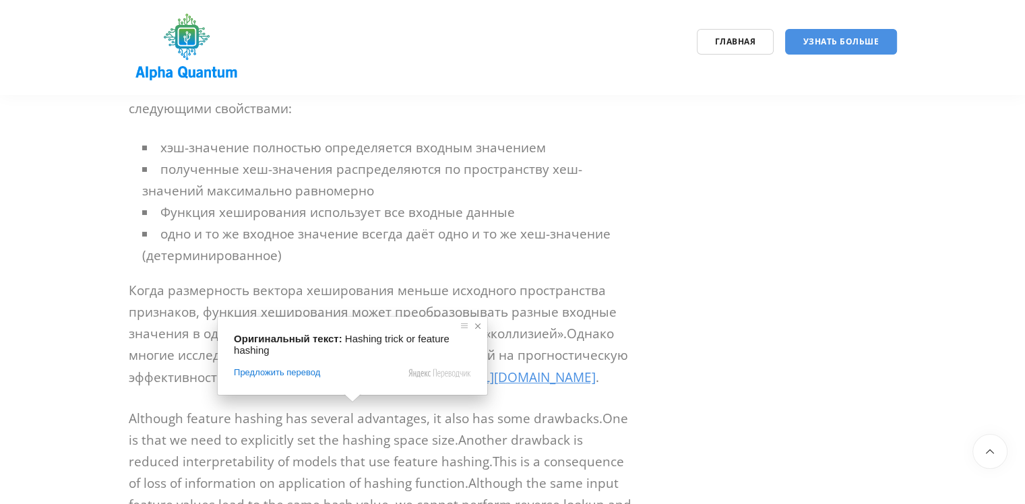
click at [479, 332] on span at bounding box center [477, 325] width 13 height 13
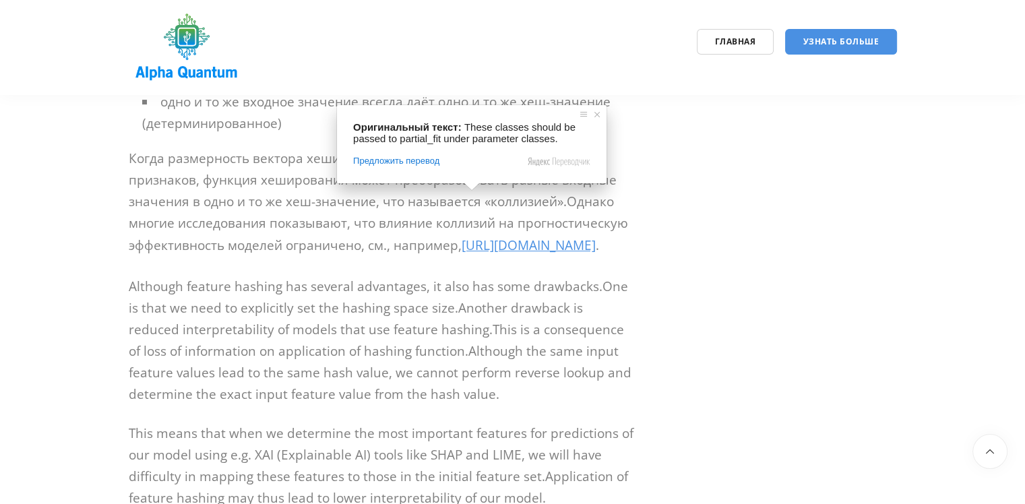
scroll to position [5343, 0]
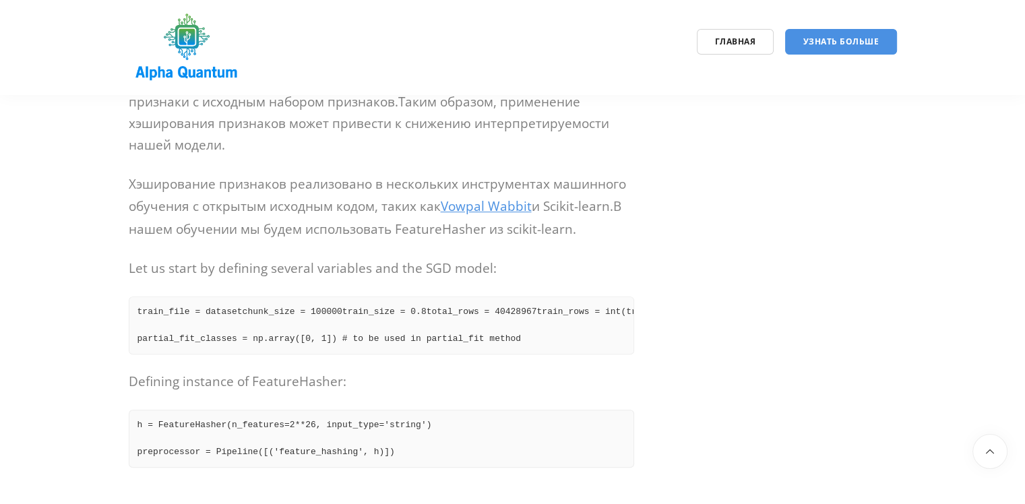
scroll to position [5815, 0]
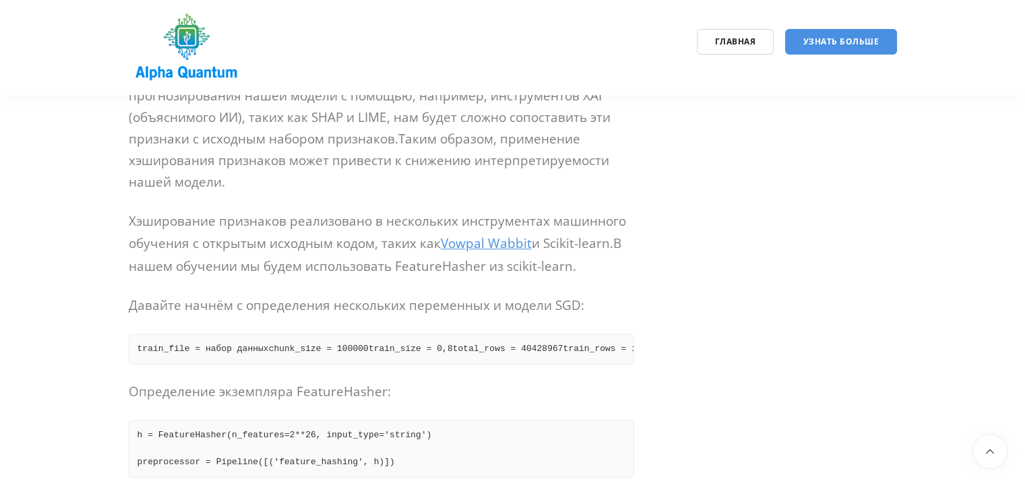
scroll to position [5747, 0]
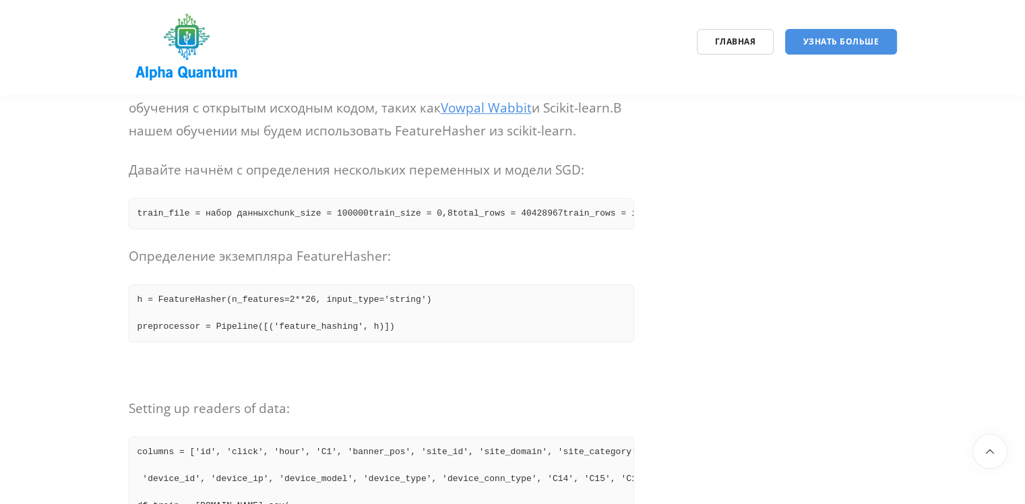
scroll to position [5882, 0]
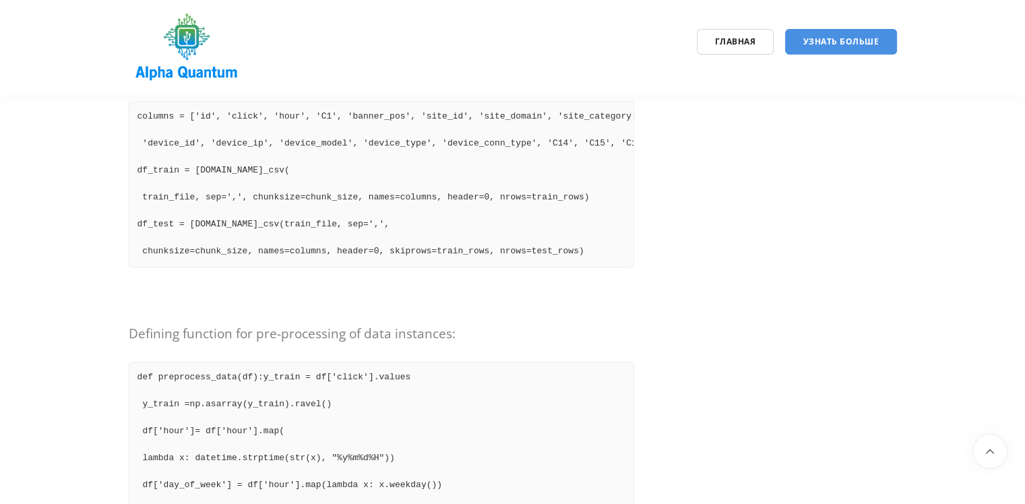
scroll to position [6219, 0]
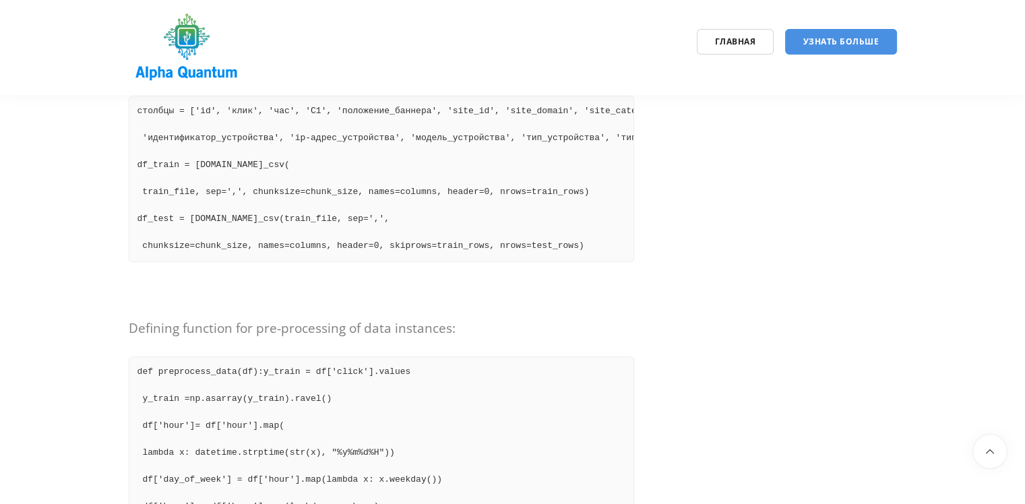
drag, startPoint x: 255, startPoint y: 313, endPoint x: 135, endPoint y: 200, distance: 164.4
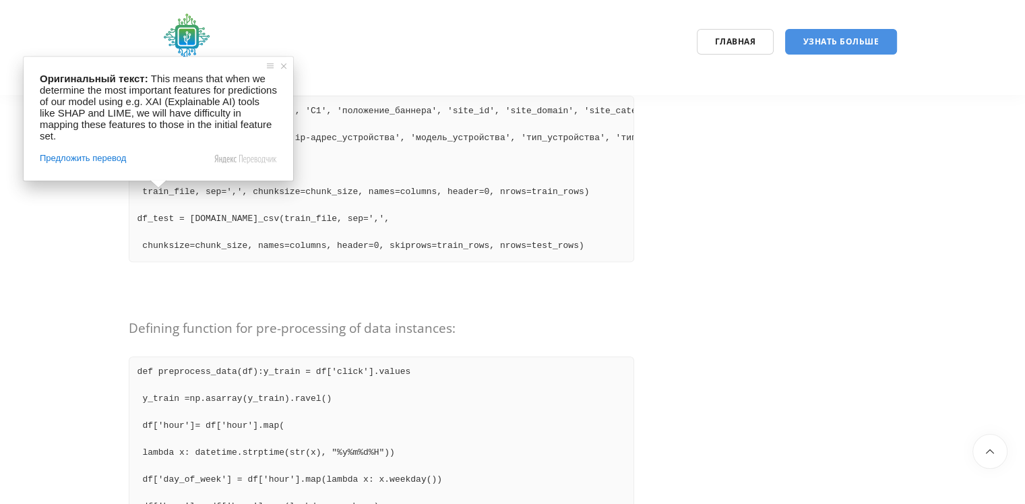
drag, startPoint x: 296, startPoint y: 308, endPoint x: 123, endPoint y: 199, distance: 204.3
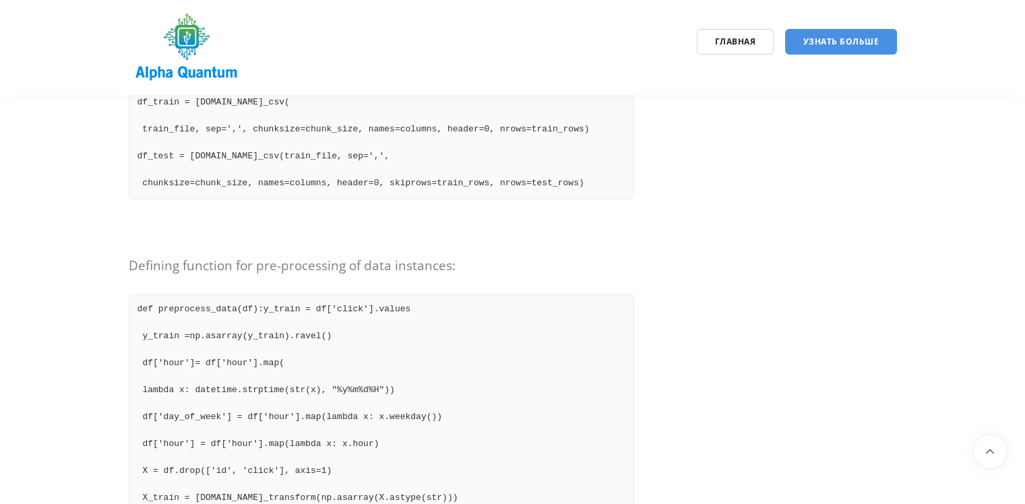
scroll to position [6286, 0]
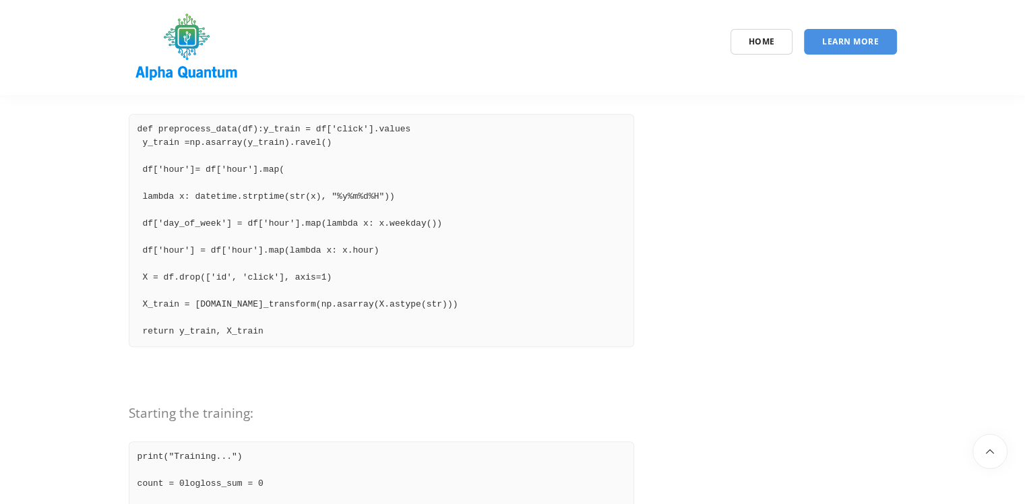
scroll to position [0, 0]
drag, startPoint x: 505, startPoint y: 406, endPoint x: 121, endPoint y: 154, distance: 458.8
copy pre "train_file = dataset chunk_size = 100000 train_size = 0.8 total_rows = 40428967…"
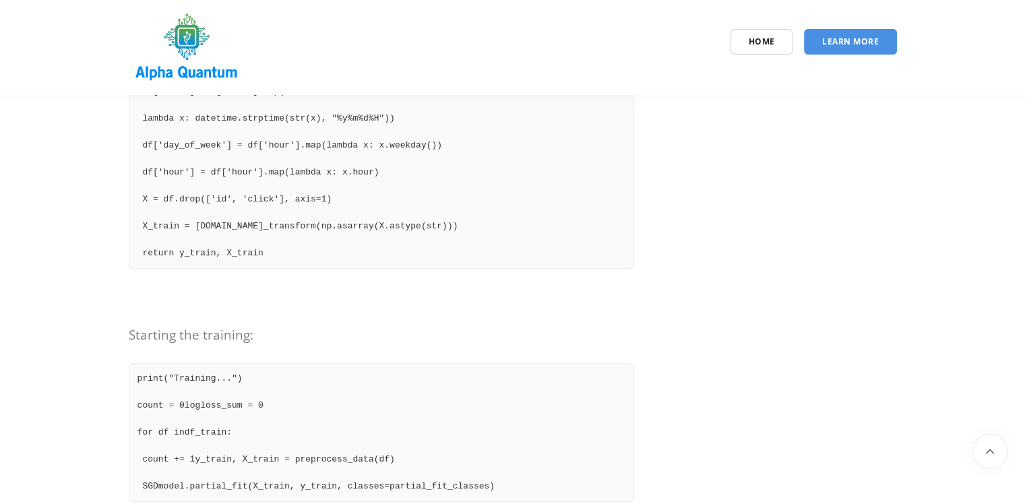
scroll to position [6429, 0]
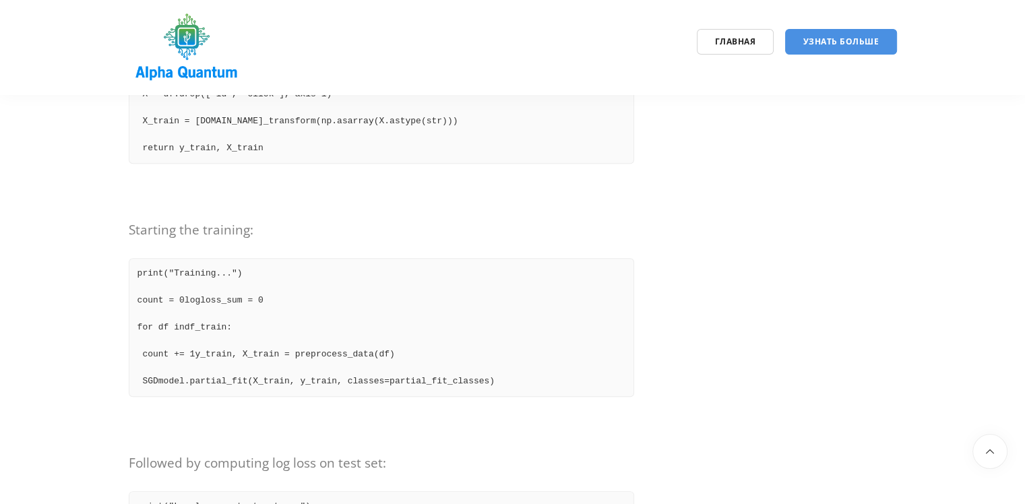
drag, startPoint x: 384, startPoint y: 404, endPoint x: 127, endPoint y: 364, distance: 260.5
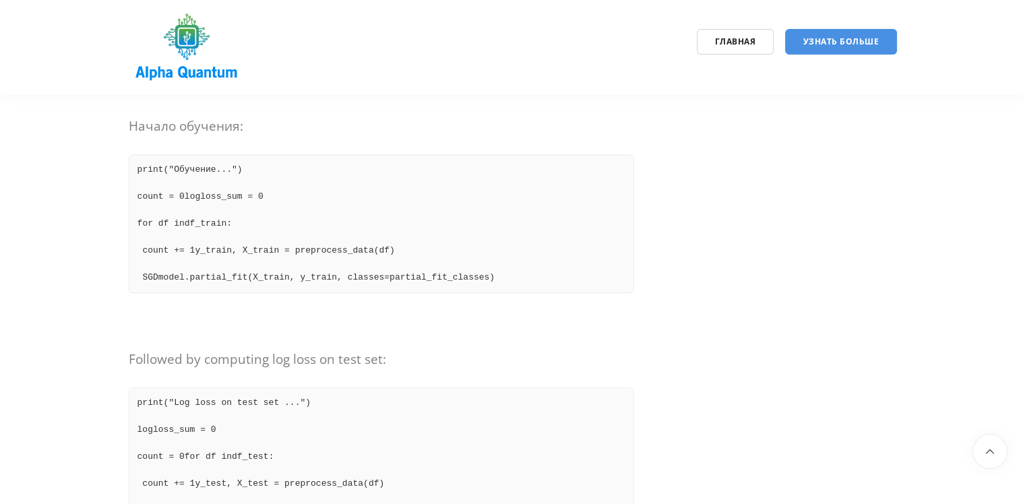
scroll to position [6586, 0]
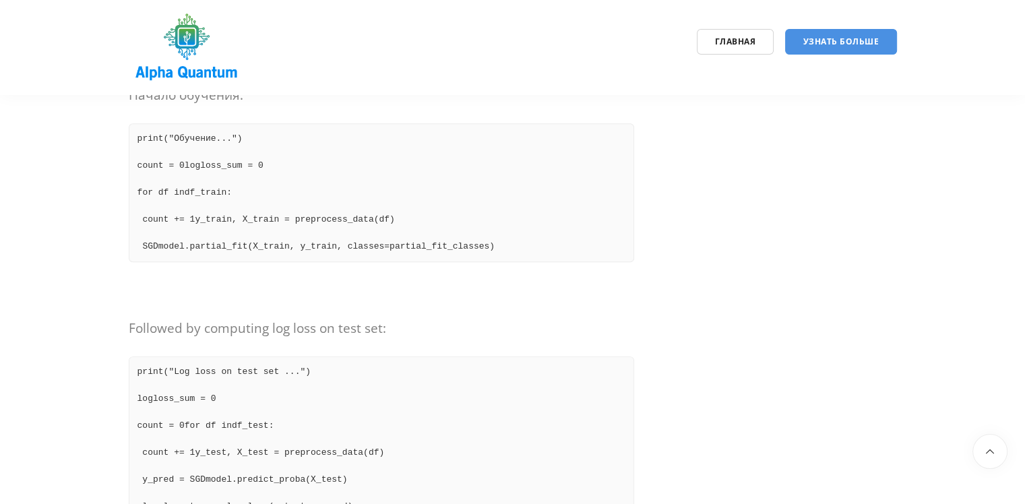
drag, startPoint x: 379, startPoint y: 267, endPoint x: 135, endPoint y: 234, distance: 246.1
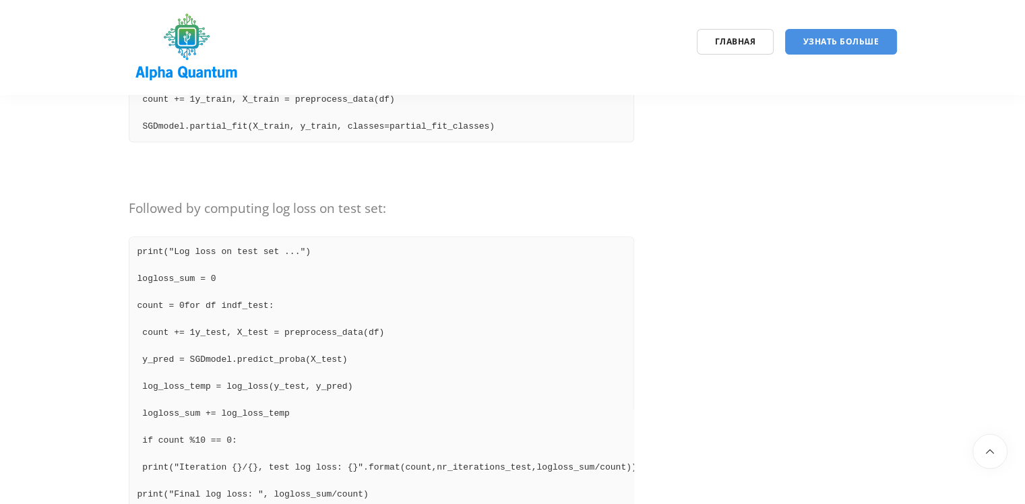
scroll to position [6788, 0]
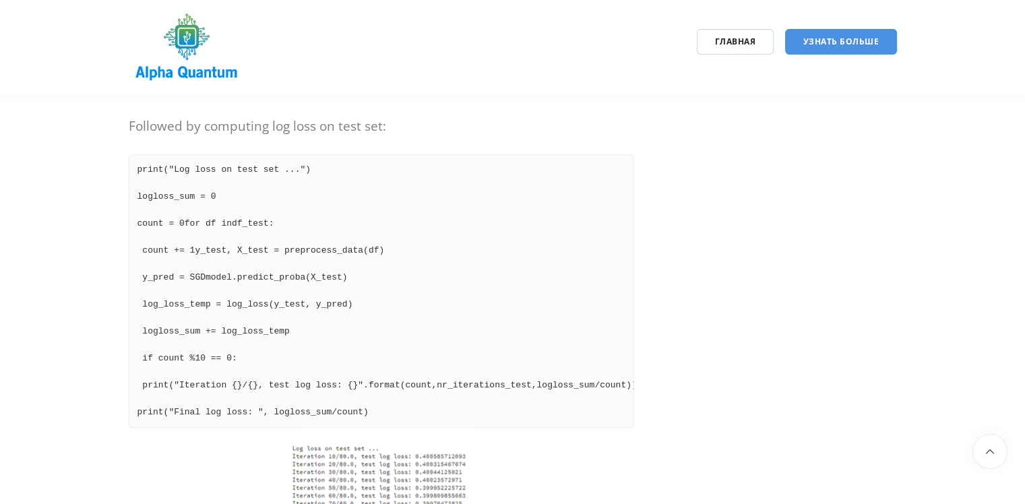
drag, startPoint x: 514, startPoint y: 311, endPoint x: 110, endPoint y: 173, distance: 427.2
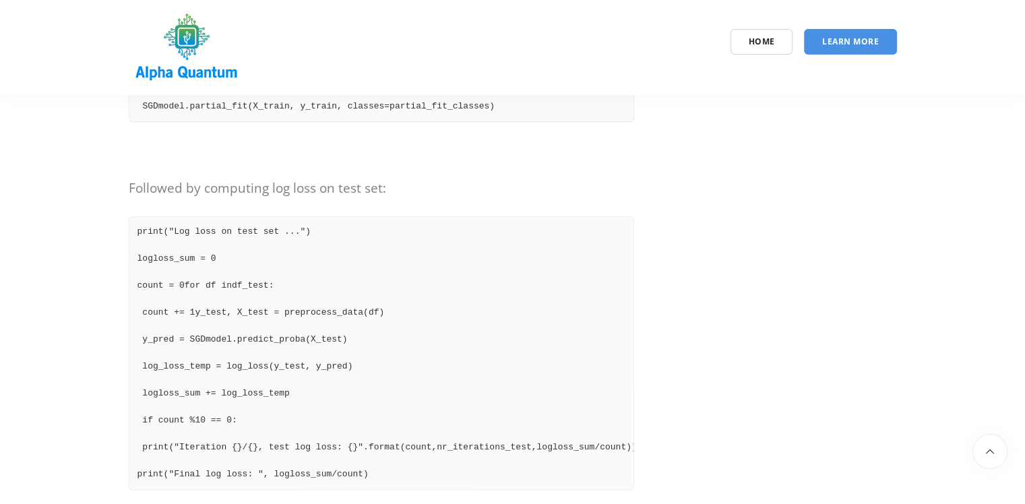
drag, startPoint x: 565, startPoint y: 314, endPoint x: 104, endPoint y: 173, distance: 481.3
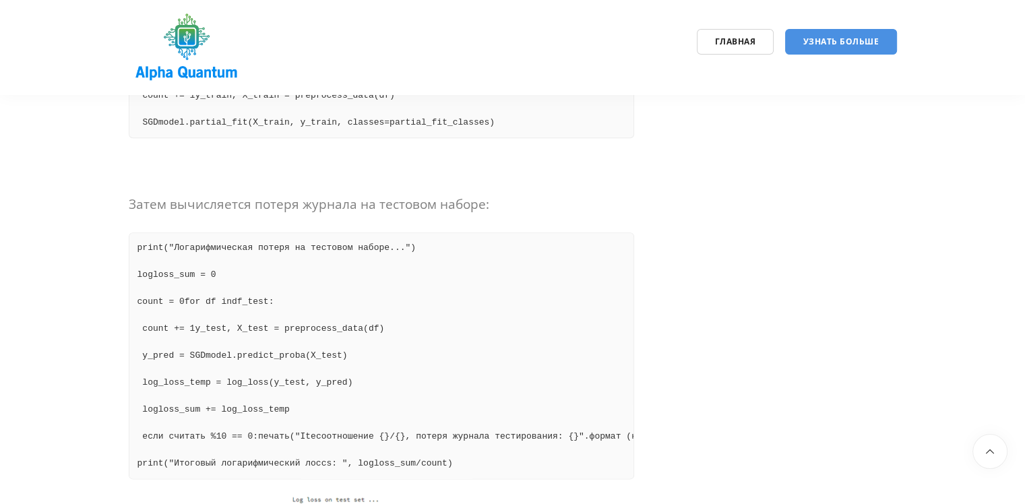
scroll to position [6591, 0]
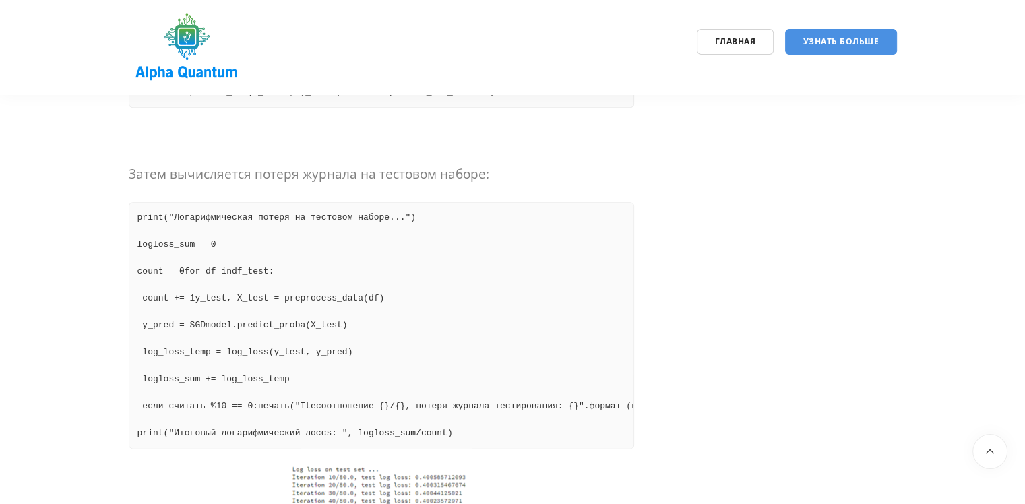
scroll to position [6658, 0]
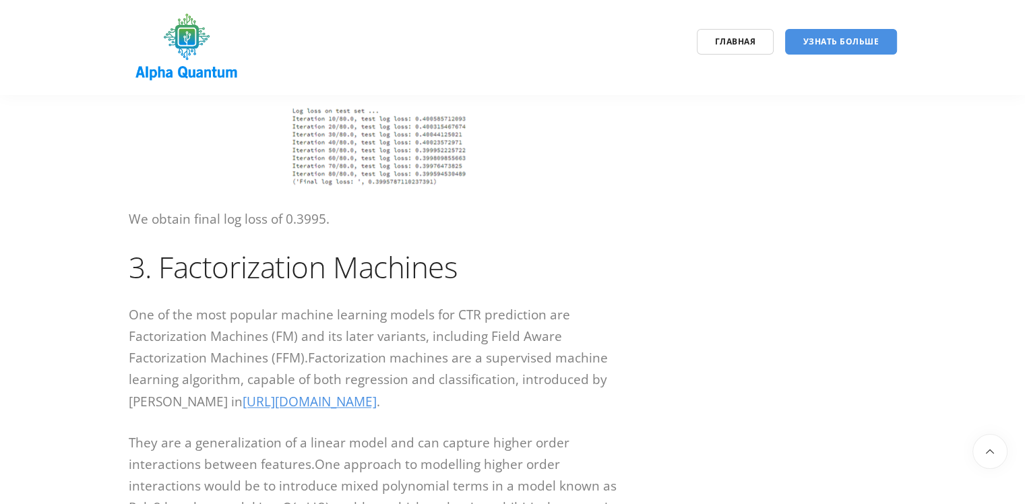
scroll to position [6952, 0]
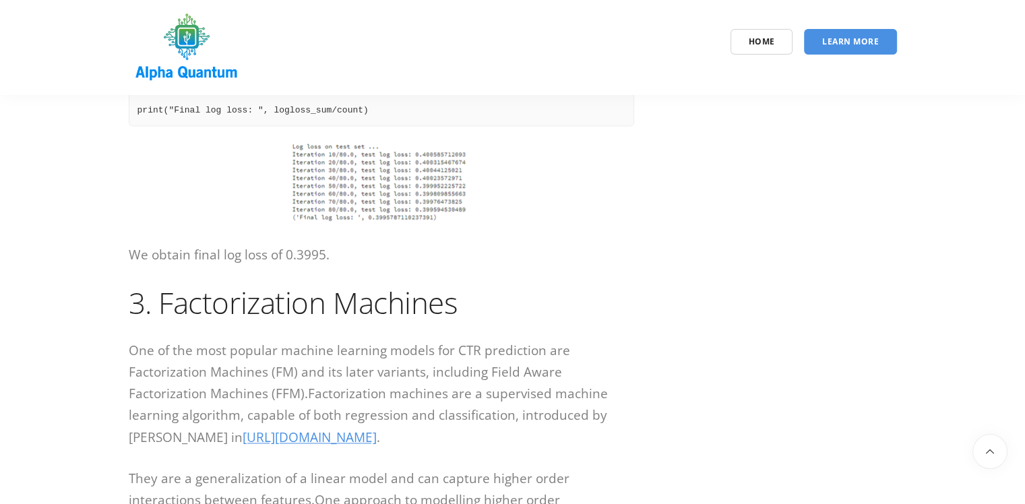
drag, startPoint x: 259, startPoint y: 361, endPoint x: 135, endPoint y: 108, distance: 281.4
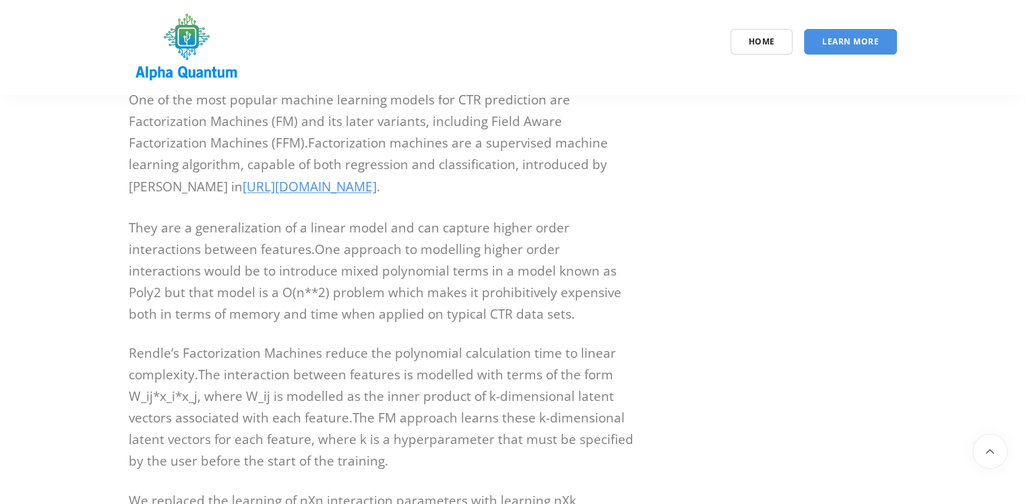
scroll to position [7222, 0]
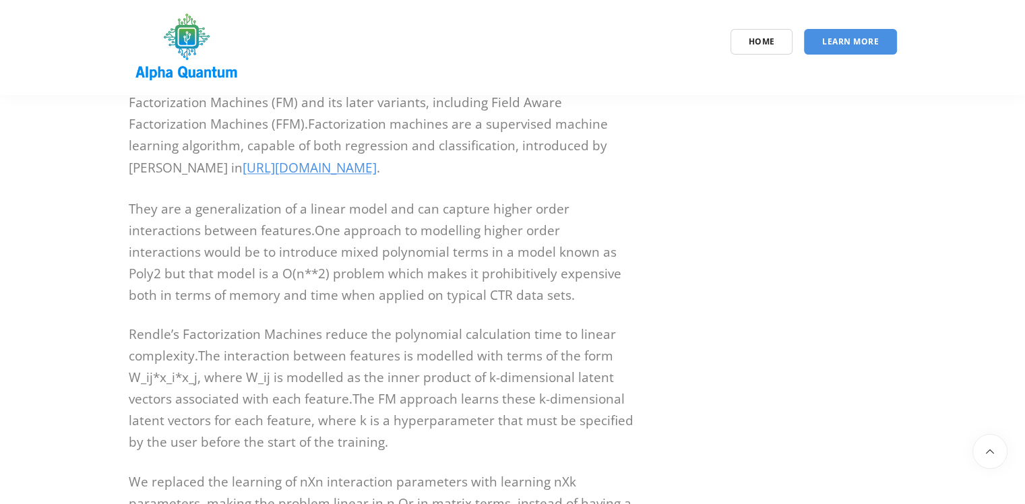
drag, startPoint x: 482, startPoint y: 380, endPoint x: 135, endPoint y: 214, distance: 384.6
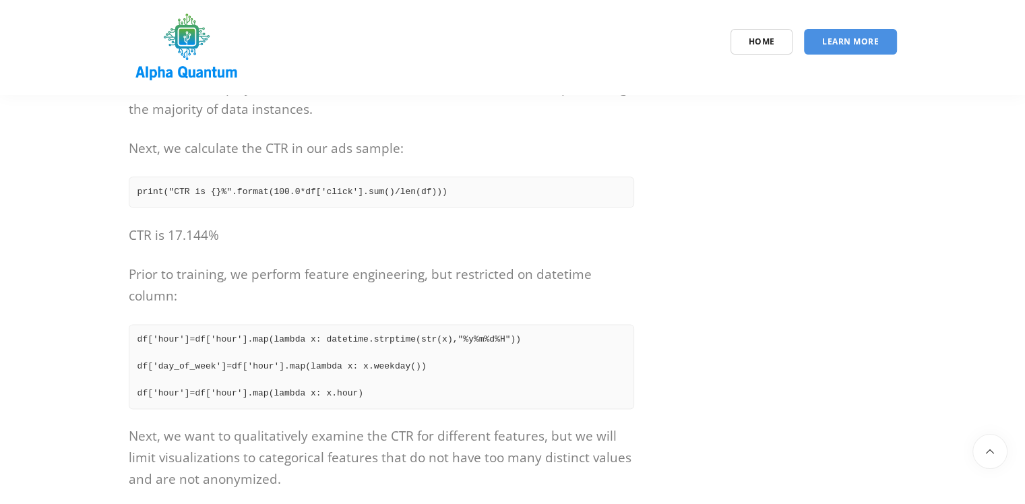
scroll to position [1360, 0]
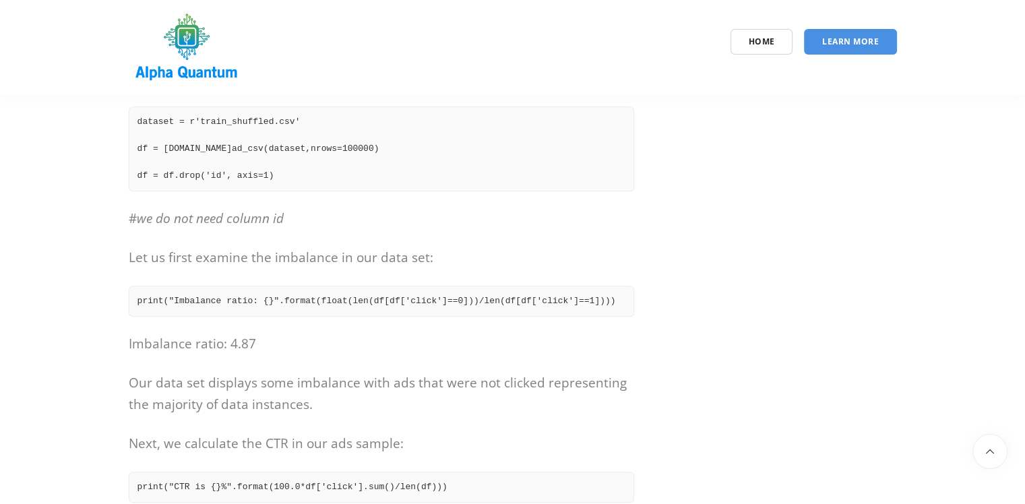
click at [233, 154] on ya-tr-span "dataset = r'train_shuffled.csv' df = [DOMAIN_NAME]" at bounding box center [221, 135] width 168 height 37
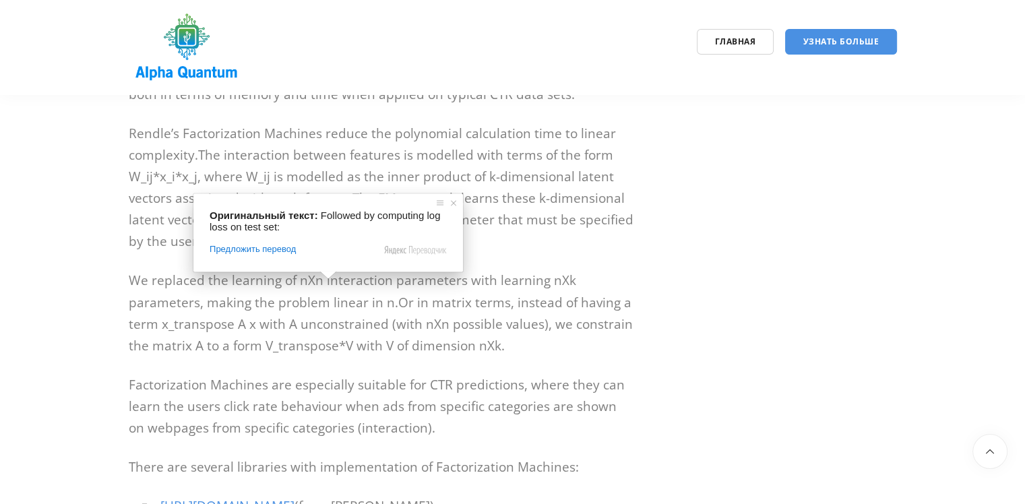
scroll to position [7424, 0]
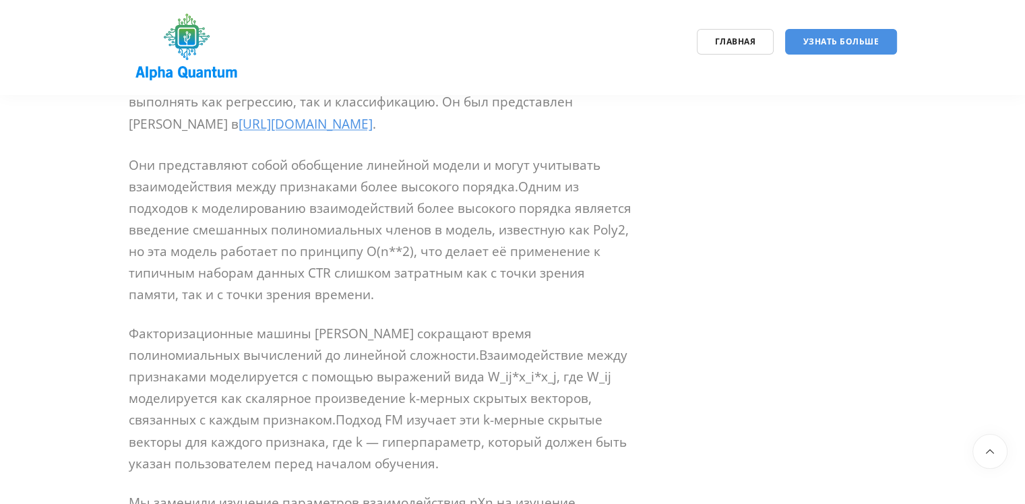
scroll to position [7289, 0]
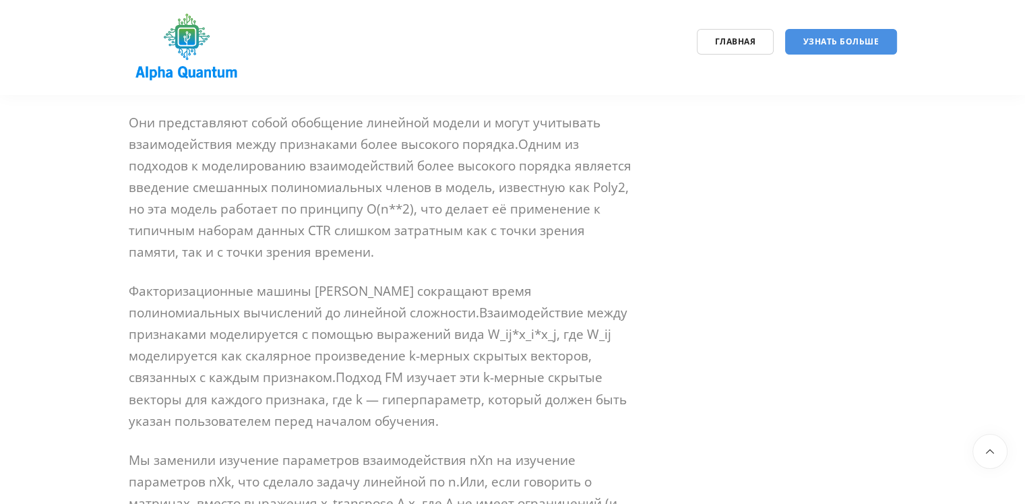
drag, startPoint x: 472, startPoint y: 299, endPoint x: 222, endPoint y: 219, distance: 262.5
drag, startPoint x: 447, startPoint y: 293, endPoint x: 243, endPoint y: 240, distance: 211.0
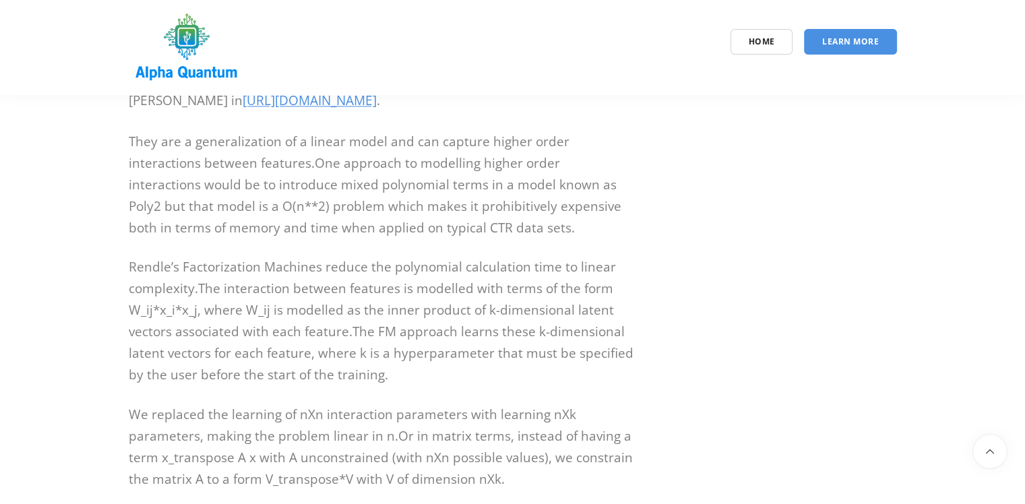
scroll to position [7302, 0]
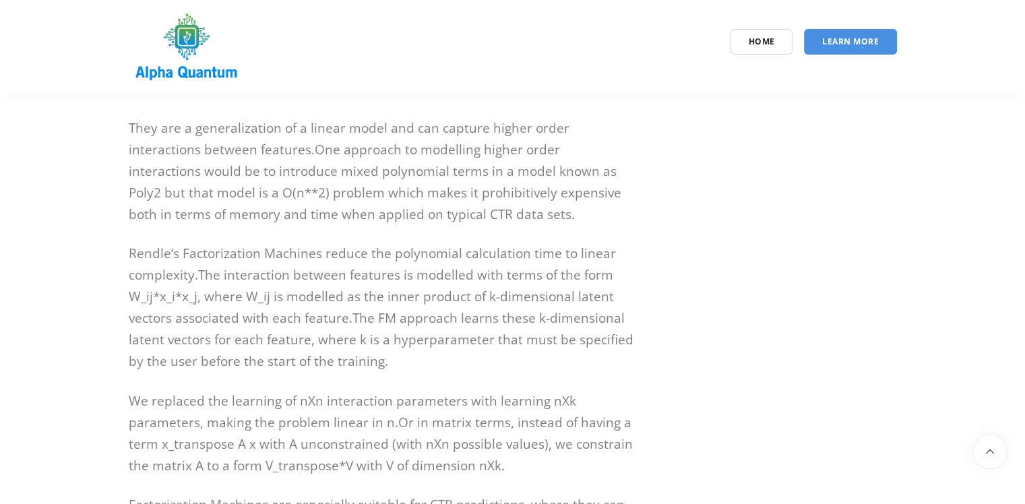
drag, startPoint x: 472, startPoint y: 300, endPoint x: 134, endPoint y: 135, distance: 375.8
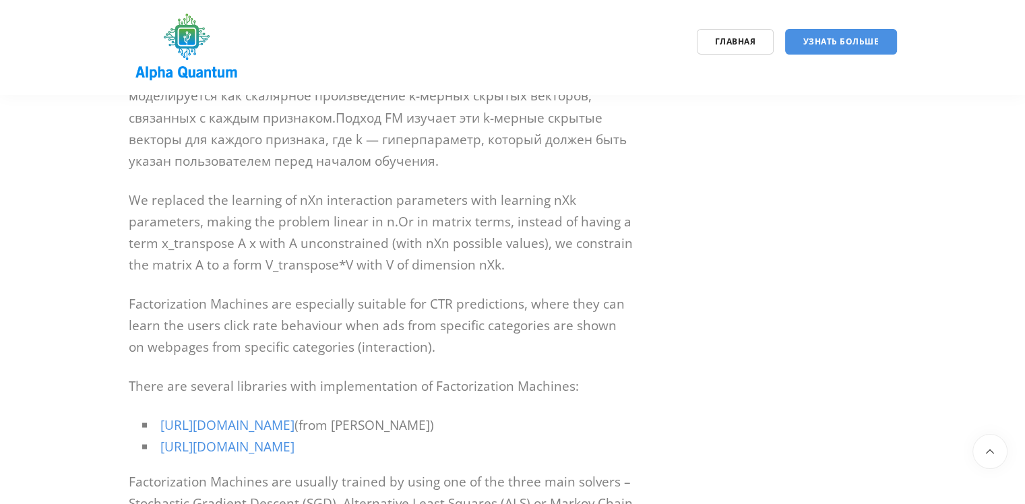
scroll to position [7572, 0]
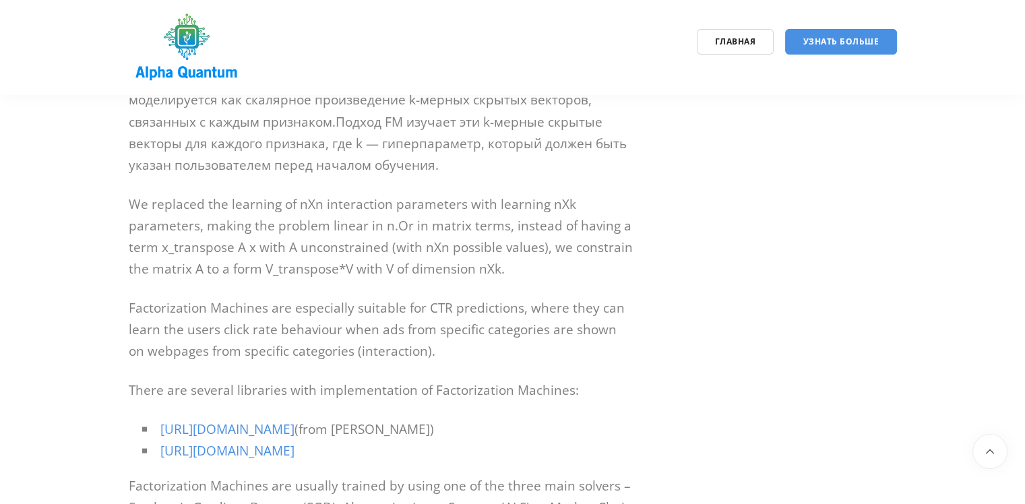
drag, startPoint x: 451, startPoint y: 432, endPoint x: 131, endPoint y: 132, distance: 438.6
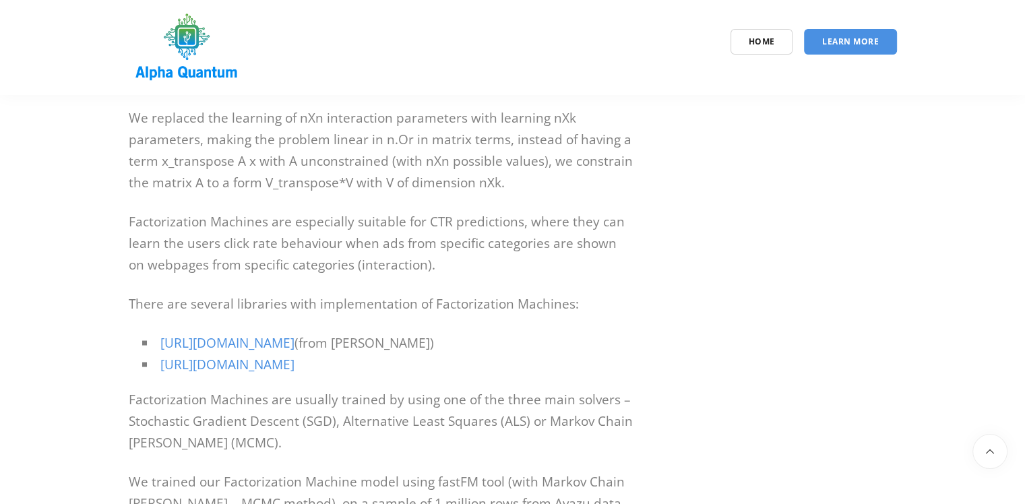
drag, startPoint x: 360, startPoint y: 432, endPoint x: 133, endPoint y: 124, distance: 383.0
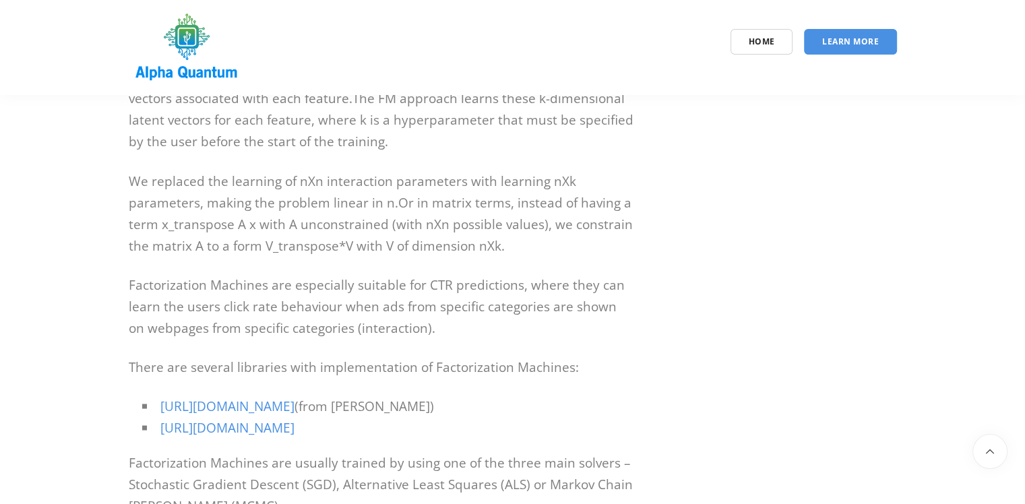
scroll to position [7249, 0]
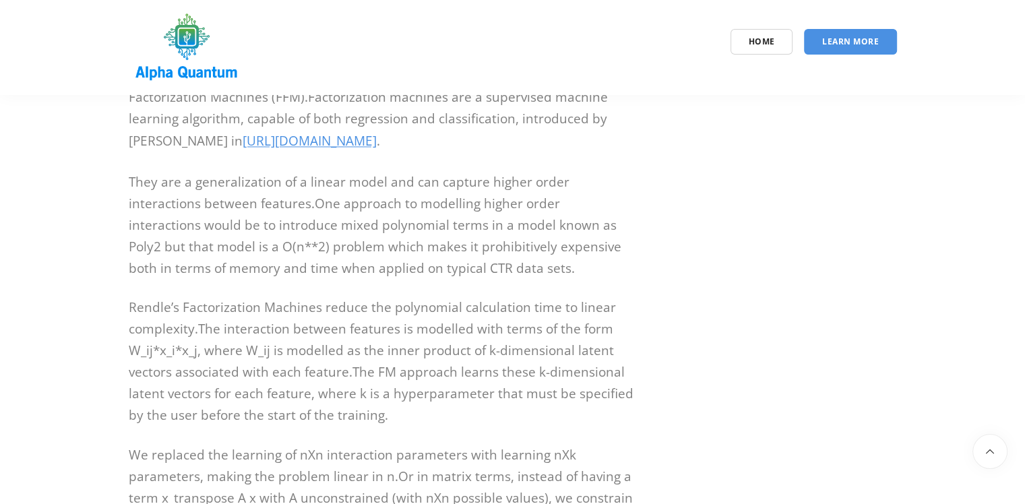
drag, startPoint x: 491, startPoint y: 349, endPoint x: 131, endPoint y: 191, distance: 392.2
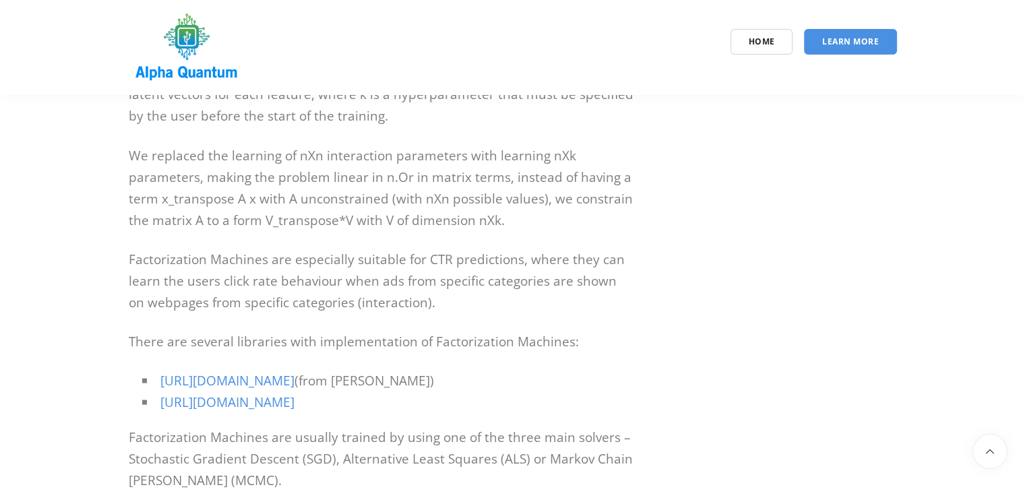
scroll to position [7518, 0]
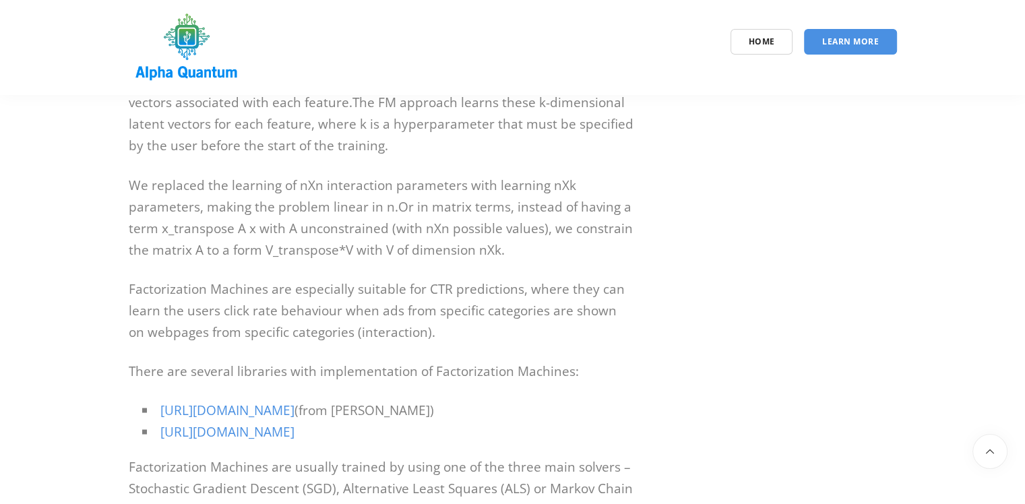
drag, startPoint x: 377, startPoint y: 363, endPoint x: 138, endPoint y: 204, distance: 287.2
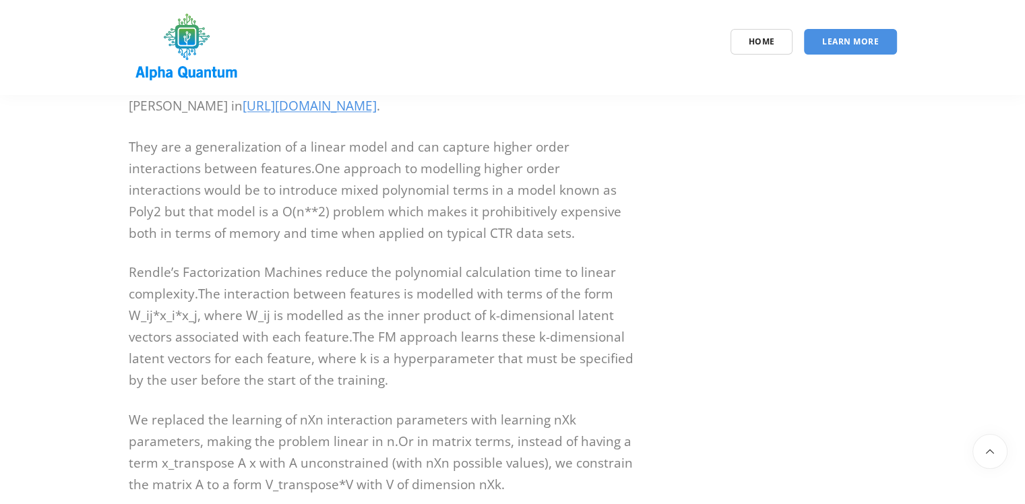
scroll to position [7249, 0]
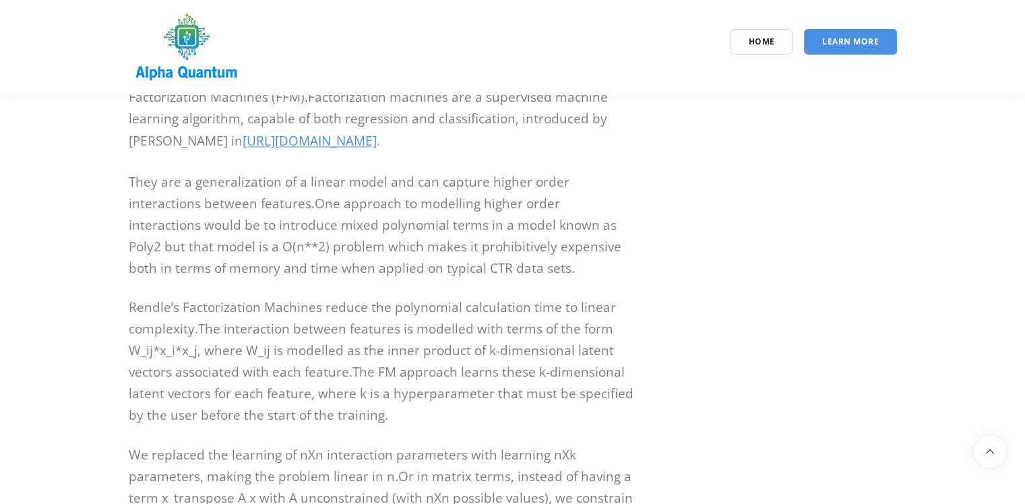
drag, startPoint x: 502, startPoint y: 338, endPoint x: 488, endPoint y: 346, distance: 16.3
drag, startPoint x: 489, startPoint y: 353, endPoint x: 35, endPoint y: 177, distance: 487.0
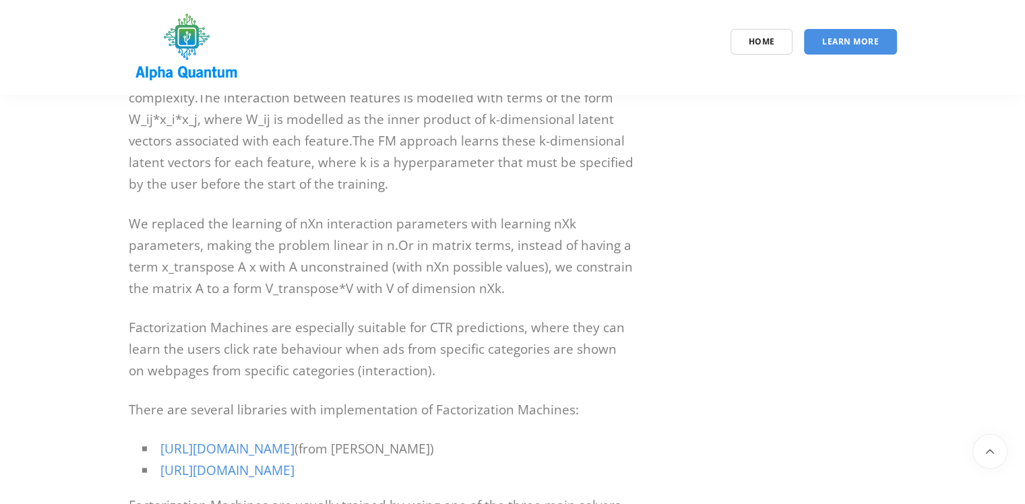
scroll to position [7585, 0]
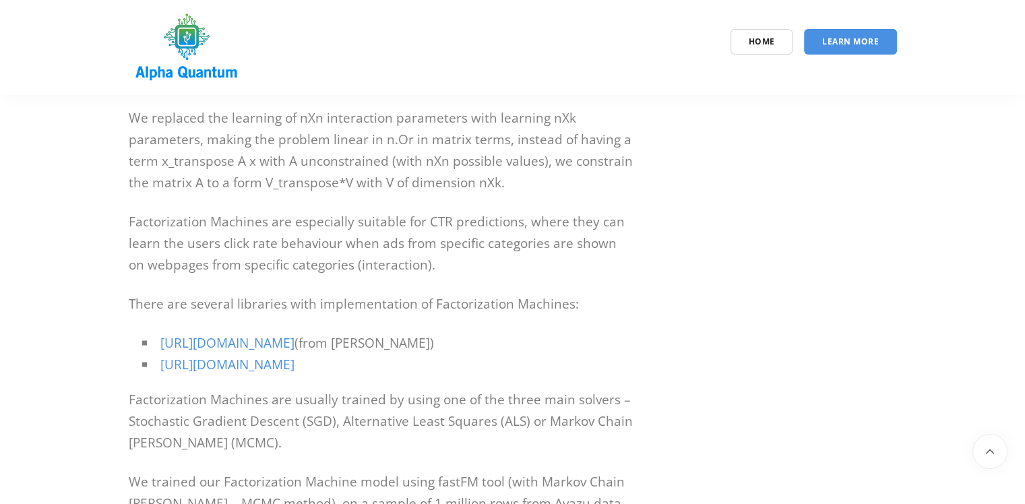
drag, startPoint x: 350, startPoint y: 440, endPoint x: 137, endPoint y: 132, distance: 374.7
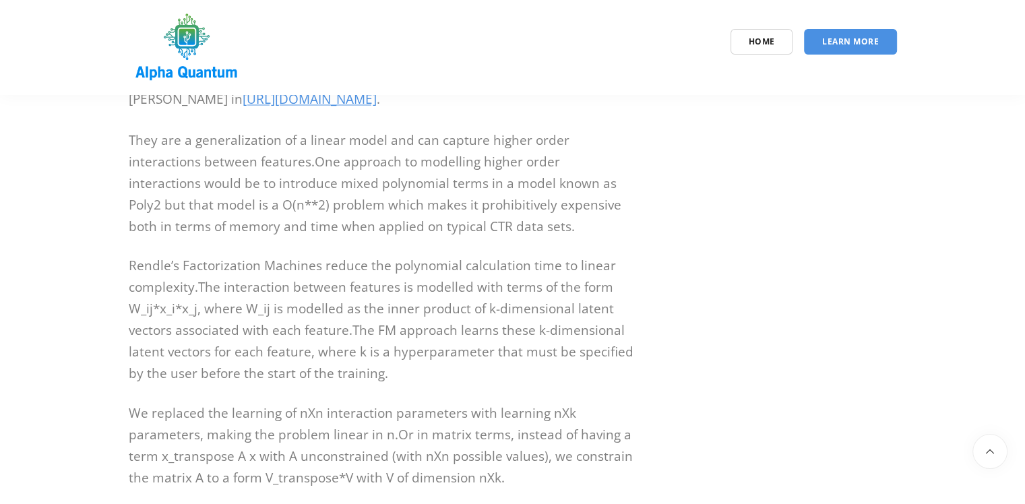
scroll to position [7249, 0]
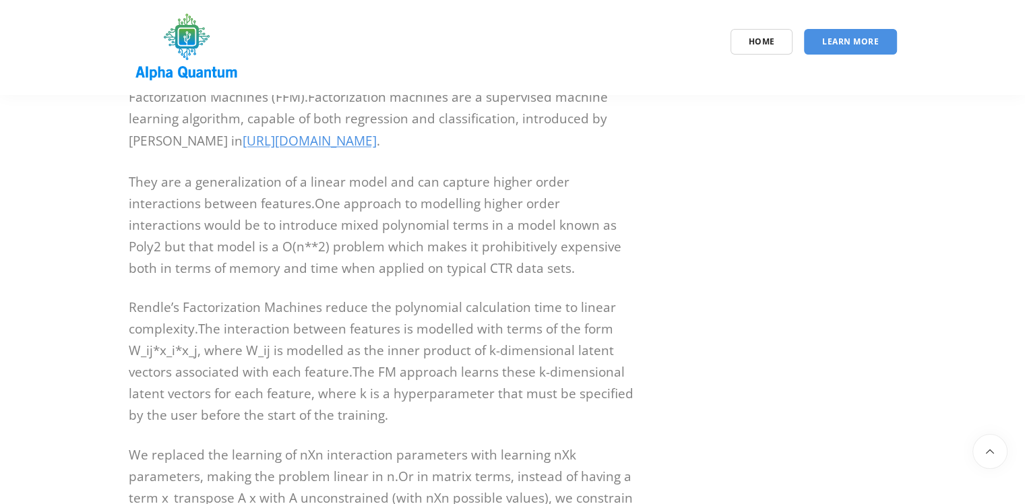
drag, startPoint x: 491, startPoint y: 346, endPoint x: 136, endPoint y: 182, distance: 390.4
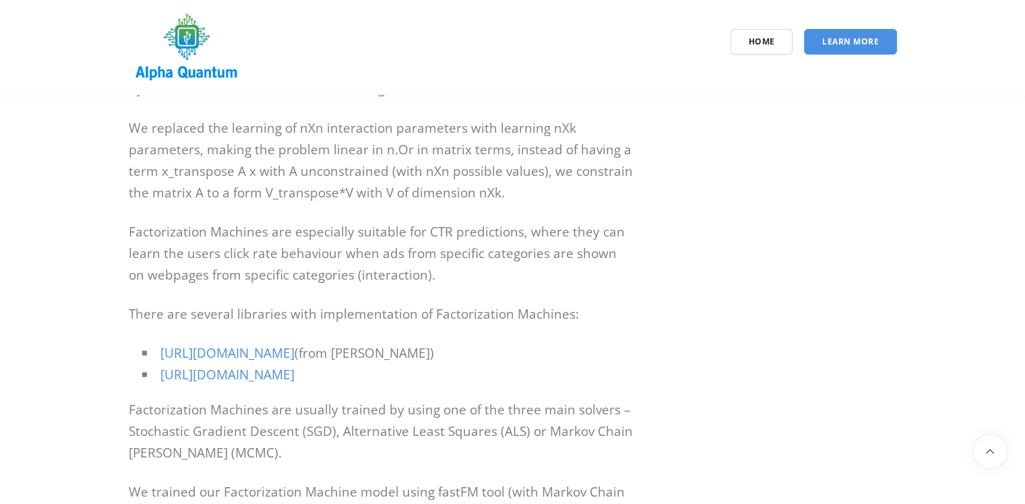
scroll to position [7585, 0]
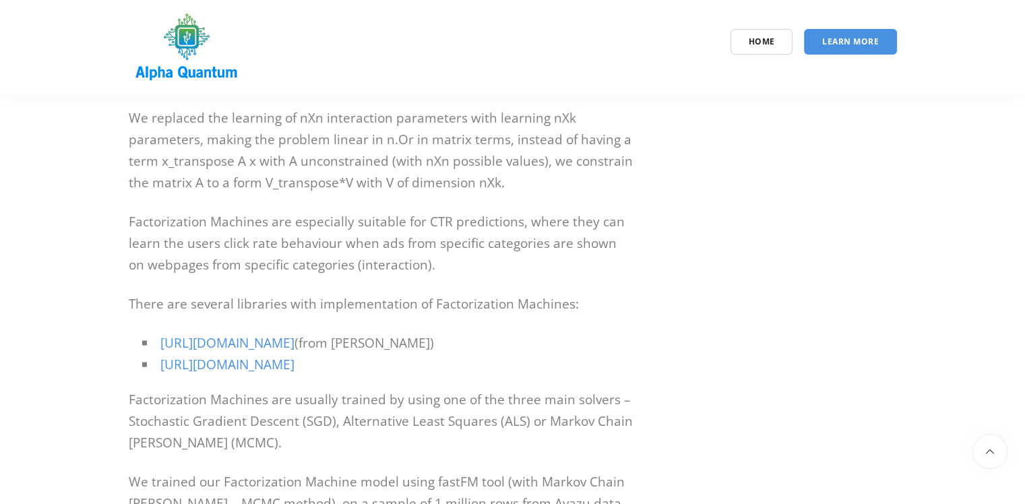
drag, startPoint x: 358, startPoint y: 430, endPoint x: 137, endPoint y: 138, distance: 366.4
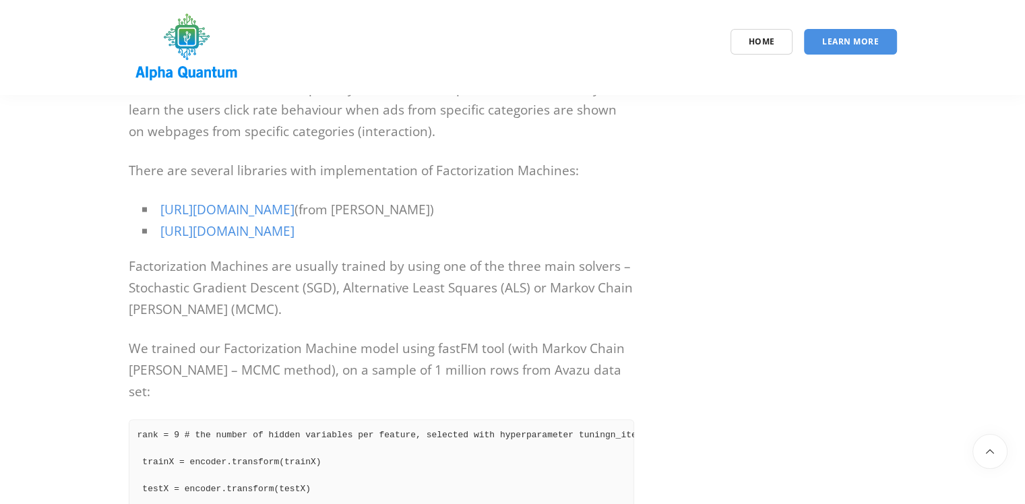
scroll to position [7788, 0]
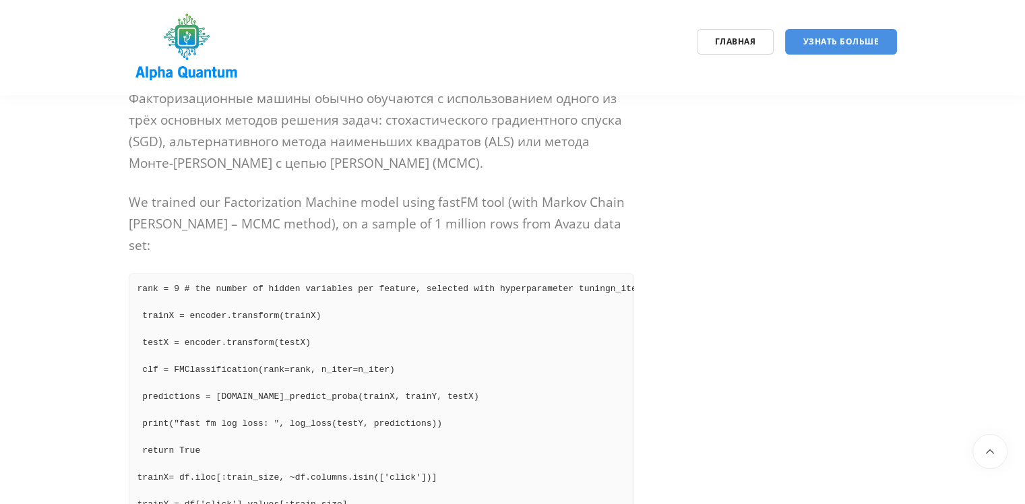
scroll to position [8057, 0]
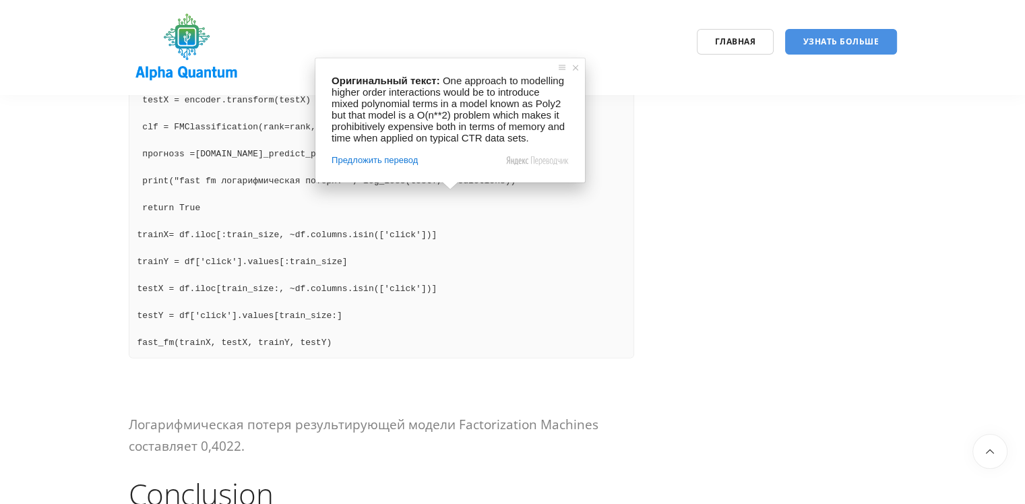
scroll to position [8246, 0]
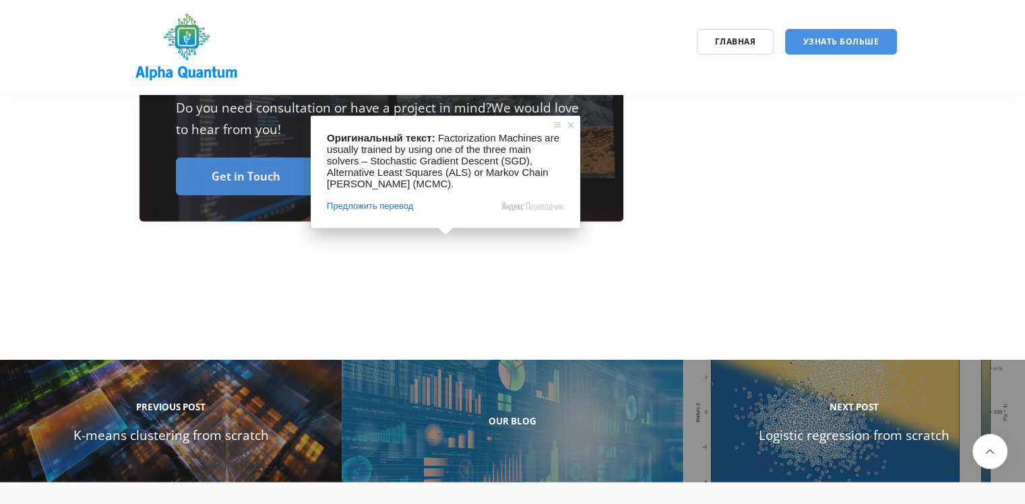
scroll to position [9054, 0]
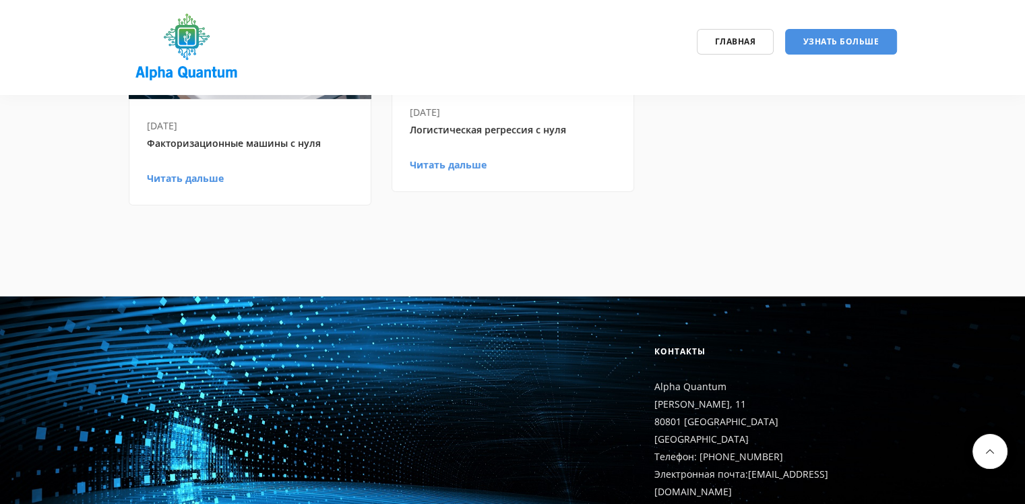
scroll to position [9796, 0]
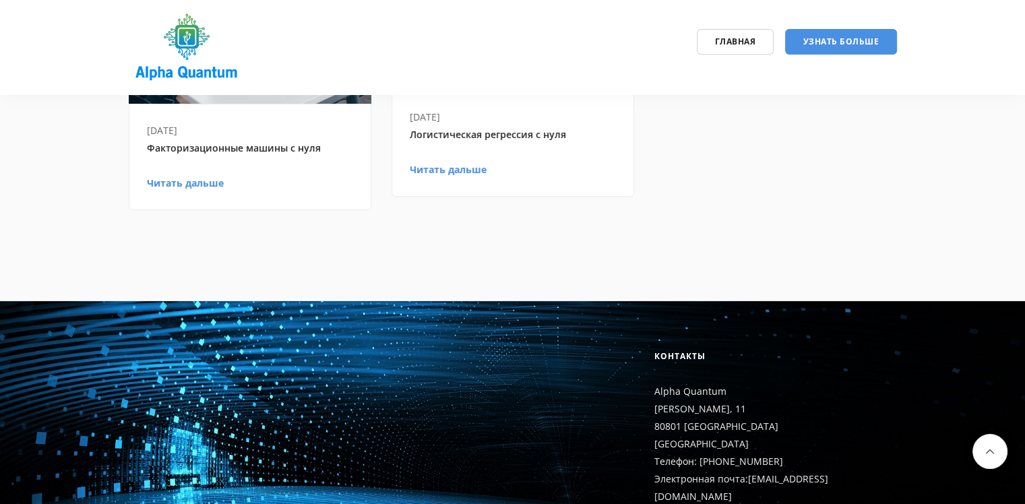
drag, startPoint x: 280, startPoint y: 338, endPoint x: 38, endPoint y: 148, distance: 307.2
drag, startPoint x: 300, startPoint y: 340, endPoint x: 79, endPoint y: 157, distance: 286.7
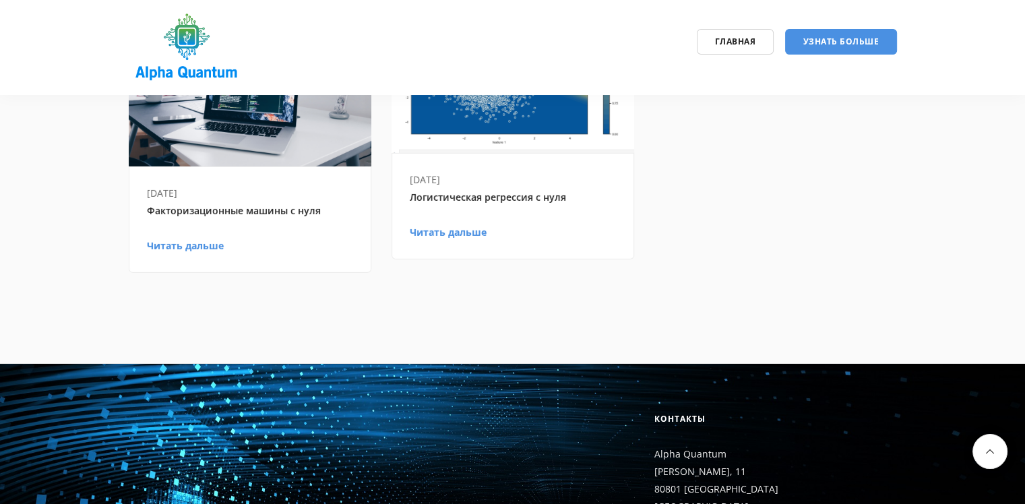
scroll to position [9728, 0]
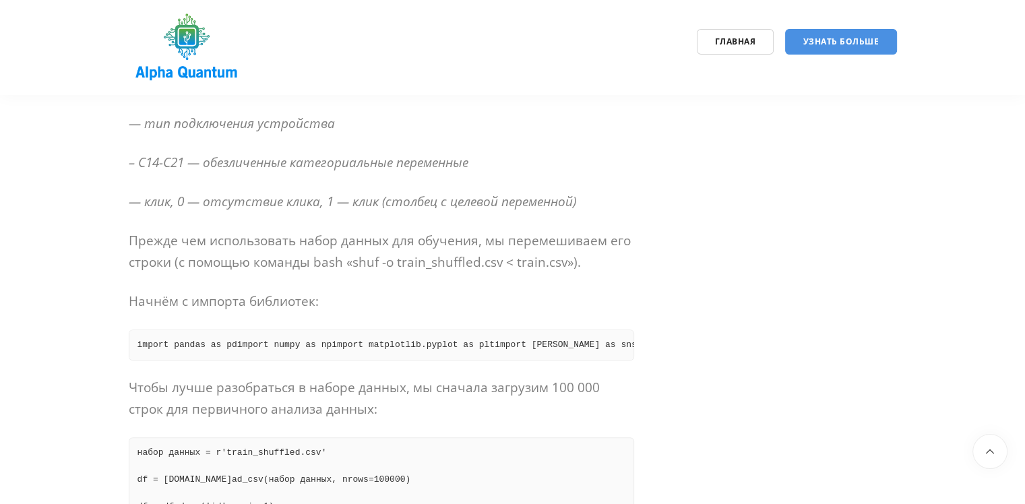
scroll to position [1172, 0]
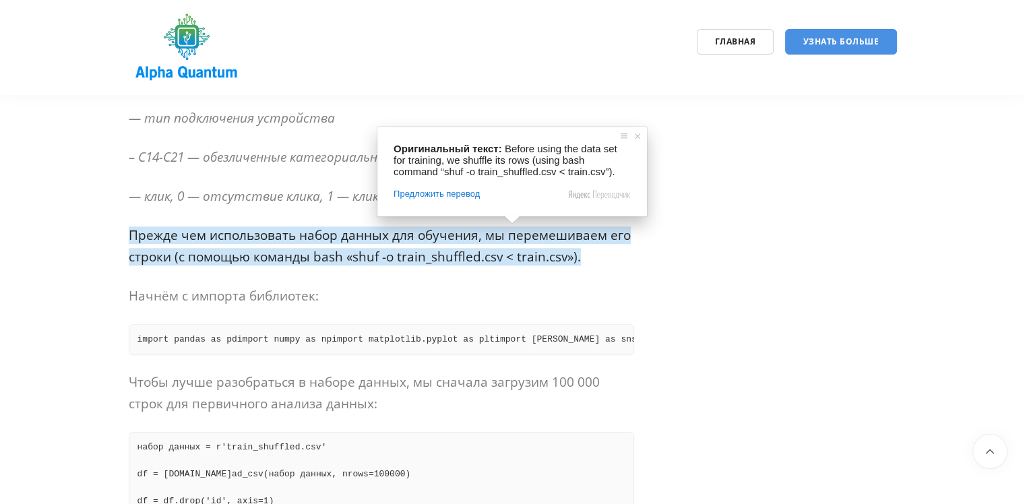
click at [620, 264] on p "Прежде чем использовать набор данных для обучения, мы перемешиваем его строки (…" at bounding box center [381, 245] width 505 height 43
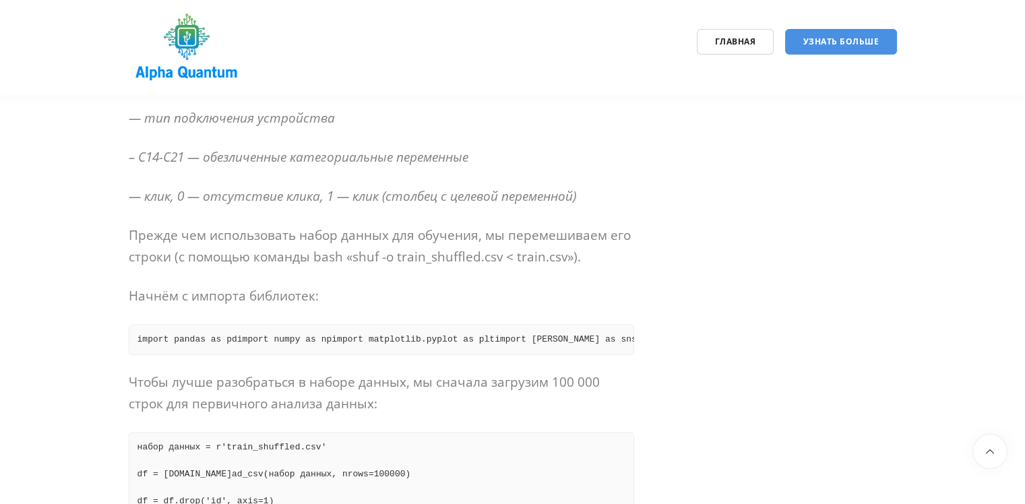
scroll to position [1036, 0]
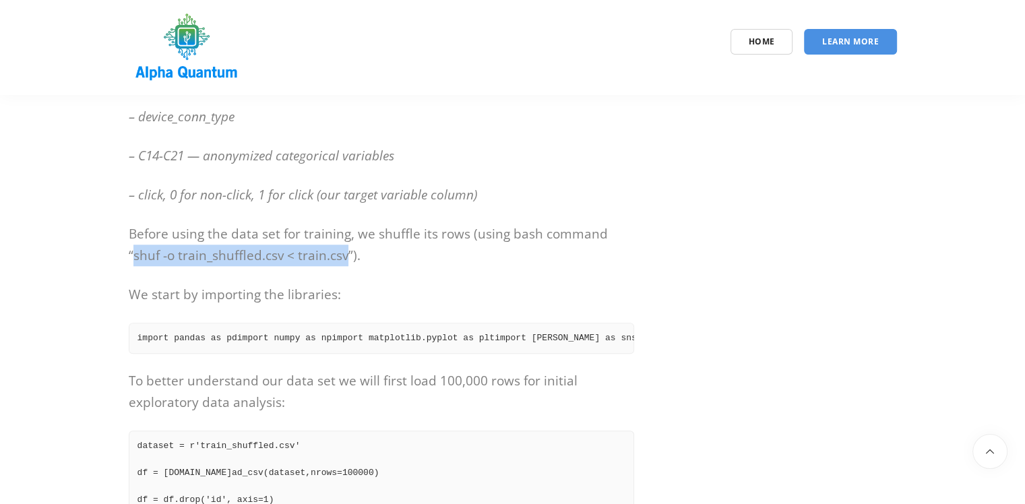
drag, startPoint x: 133, startPoint y: 255, endPoint x: 345, endPoint y: 259, distance: 212.3
click at [345, 259] on ya-tr-span "Before using the data set for training, we shuffle its rows (using bash command…" at bounding box center [368, 244] width 479 height 39
click at [571, 30] on div "Home Learn More" at bounding box center [545, 42] width 723 height 26
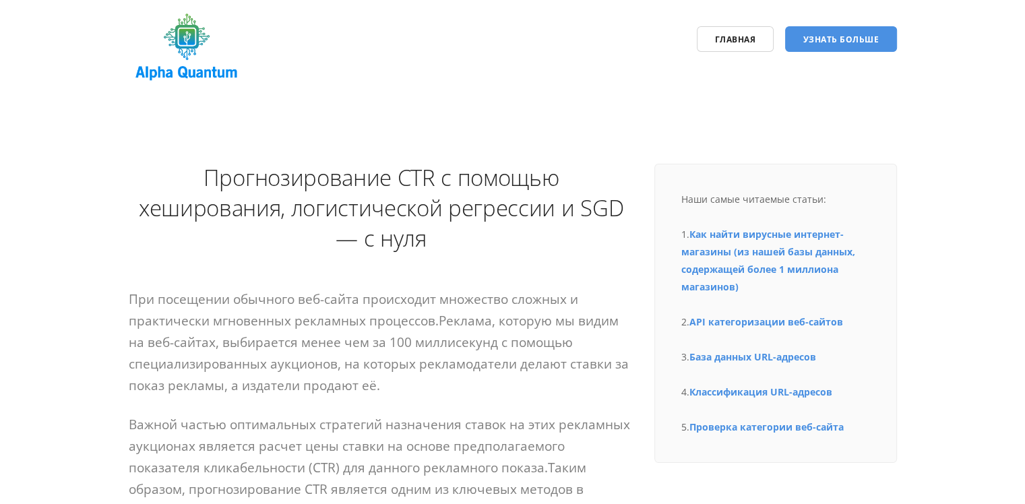
scroll to position [0, 0]
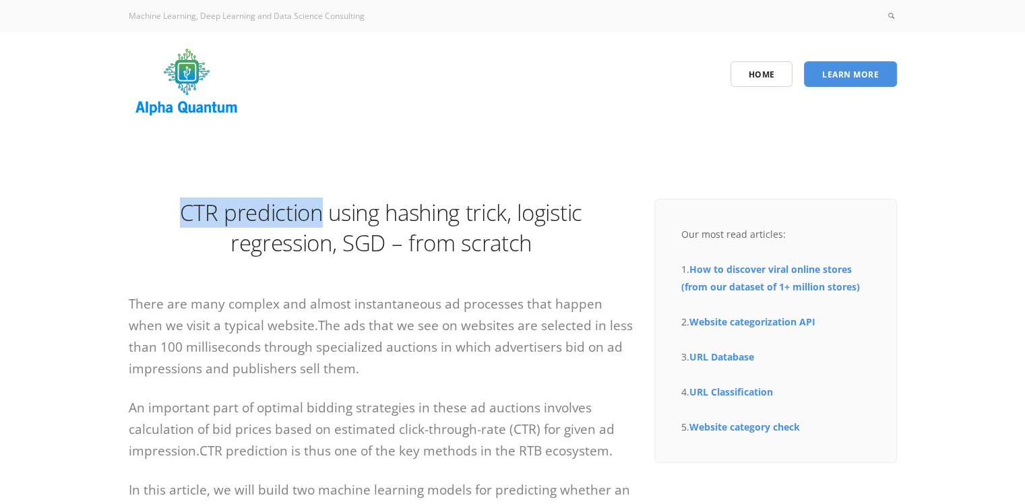
drag, startPoint x: 177, startPoint y: 216, endPoint x: 319, endPoint y: 214, distance: 141.5
click at [319, 214] on h1 "CTR prediction using hashing trick, logistic regression, SGD – from scratch" at bounding box center [381, 227] width 505 height 61
click at [491, 197] on ya-tr-span "CTR prediction using hashing trick, logistic regression, SGD – from scratch" at bounding box center [381, 227] width 402 height 61
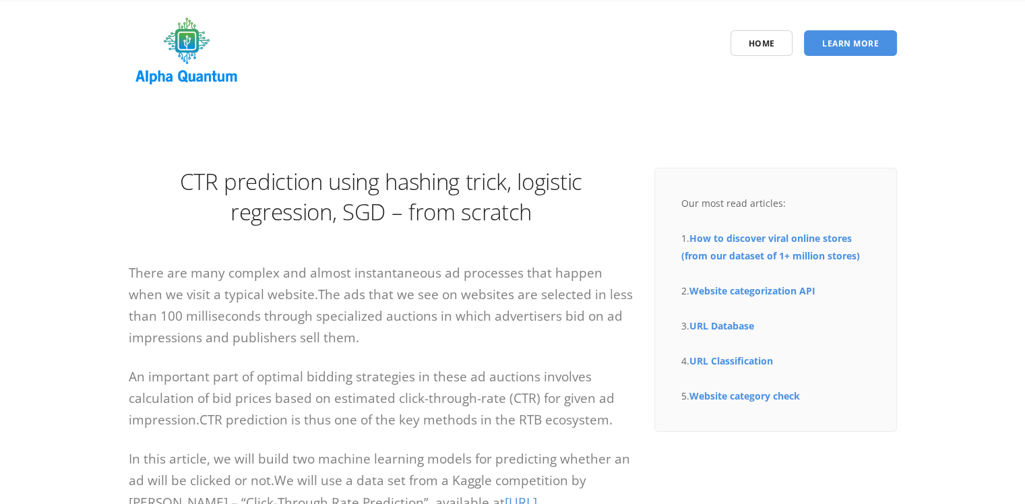
scroll to position [337, 0]
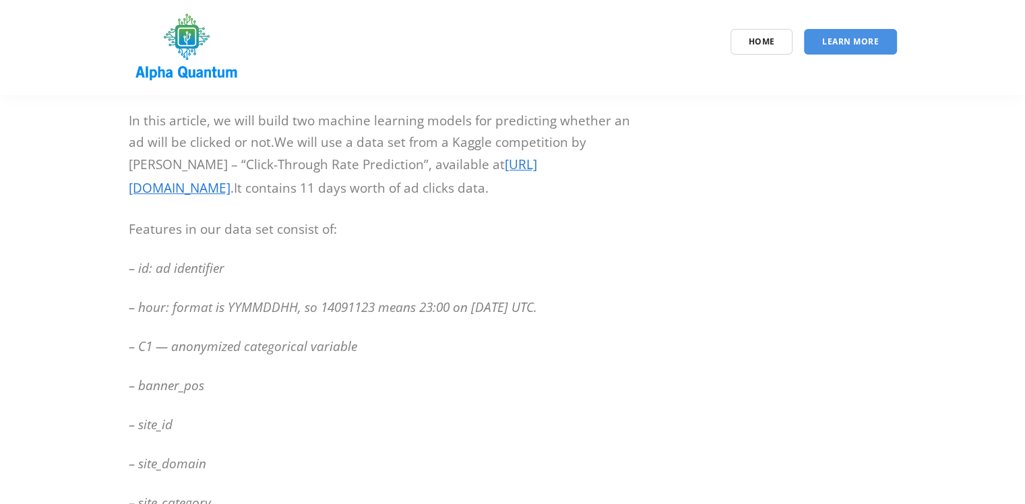
click at [482, 162] on ya-tr-span "[URL][DOMAIN_NAME]" at bounding box center [333, 176] width 408 height 41
